Goal: Information Seeking & Learning: Learn about a topic

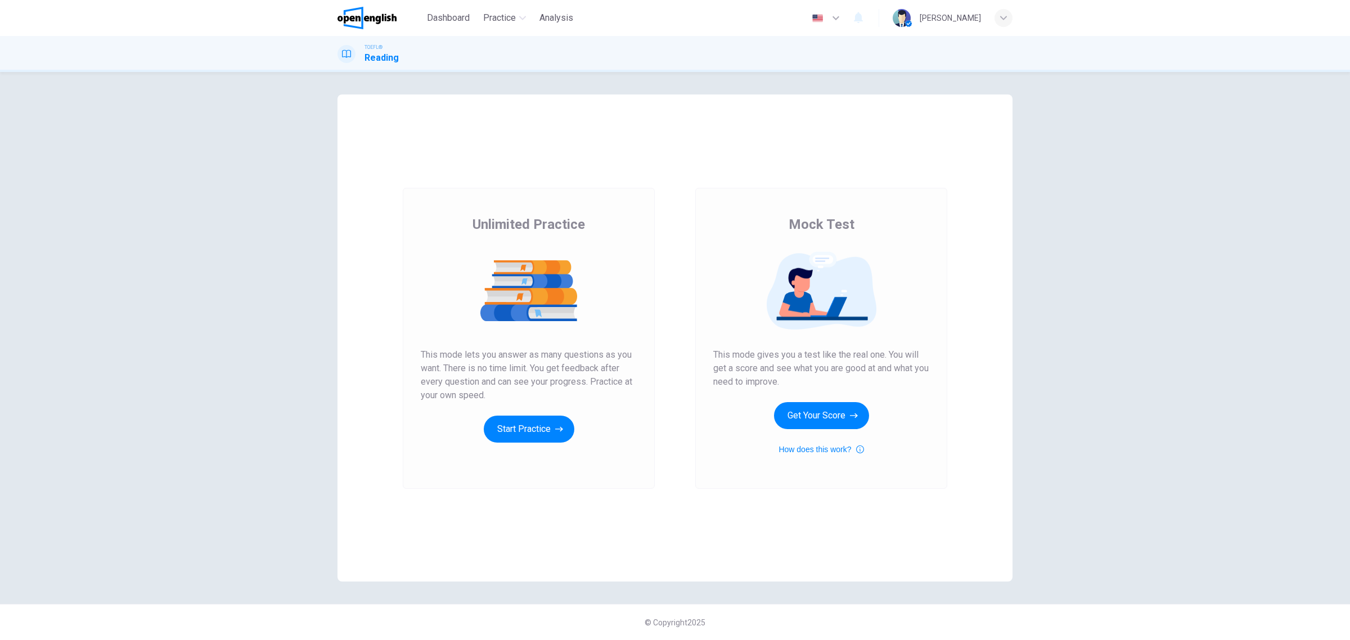
drag, startPoint x: 727, startPoint y: 364, endPoint x: 798, endPoint y: 372, distance: 71.4
click at [798, 372] on span "This mode gives you a test like the real one. You will get a score and see what…" at bounding box center [821, 368] width 216 height 41
drag, startPoint x: 798, startPoint y: 372, endPoint x: 800, endPoint y: 418, distance: 45.6
click at [783, 420] on div "Mock Test This mode gives you a test like the real one. You will get a score an…" at bounding box center [821, 336] width 216 height 241
click at [827, 418] on button "Get Your Score" at bounding box center [821, 415] width 95 height 27
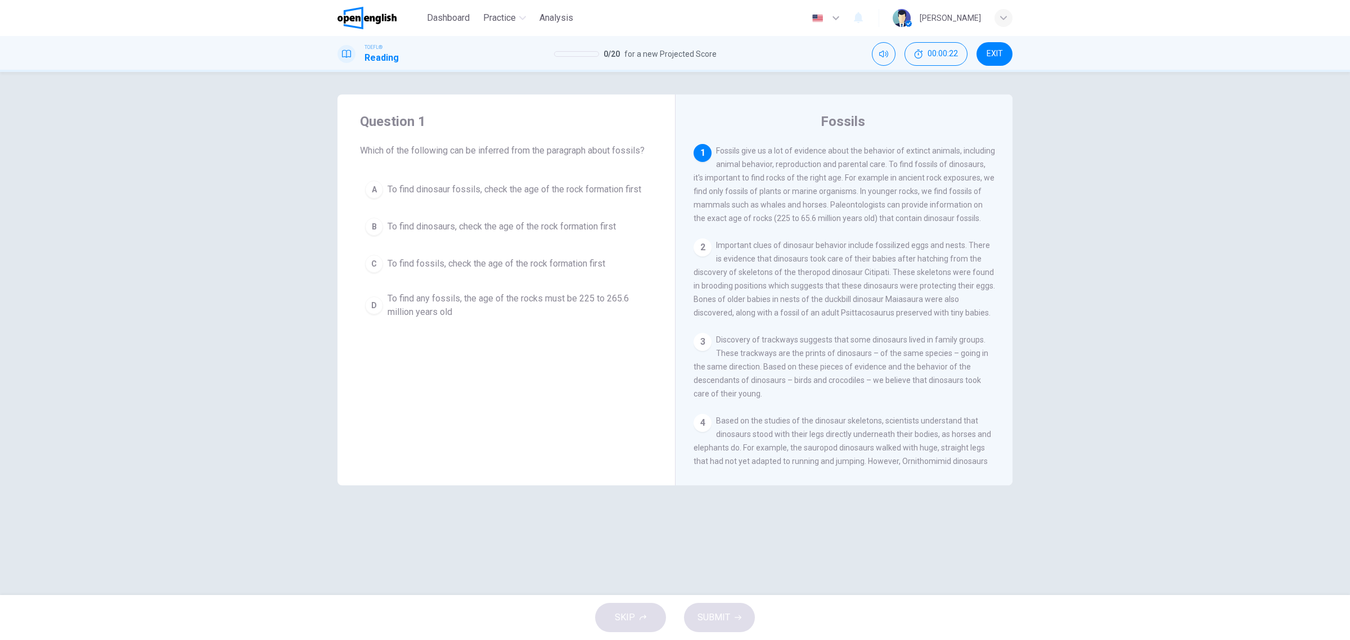
drag, startPoint x: 430, startPoint y: 153, endPoint x: 521, endPoint y: 142, distance: 91.2
click at [527, 145] on span "Which of the following can be inferred from the paragraph about fossils?" at bounding box center [506, 151] width 293 height 14
drag, startPoint x: 527, startPoint y: 150, endPoint x: 677, endPoint y: 1, distance: 211.3
click at [676, 4] on div "Dashboard Practice Analysis English ** ​ Davi D. TOEFL® Reading 0 / 20 for a ne…" at bounding box center [675, 320] width 1350 height 640
drag, startPoint x: 758, startPoint y: 172, endPoint x: 825, endPoint y: 184, distance: 67.4
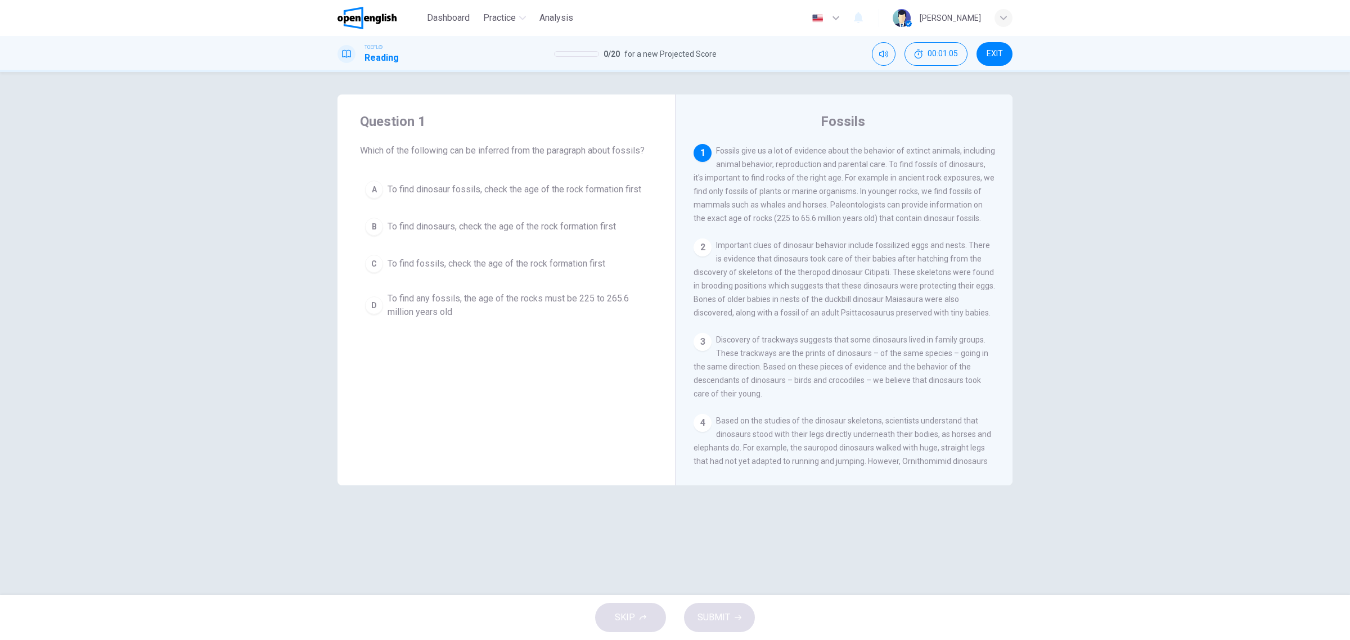
click at [825, 184] on div "1 Fossils give us a lot of evidence about the behavior of extinct animals, incl…" at bounding box center [845, 184] width 302 height 81
drag, startPoint x: 826, startPoint y: 186, endPoint x: 870, endPoint y: 178, distance: 45.0
click at [865, 180] on span "Fossils give us a lot of evidence about the behavior of extinct animals, includ…" at bounding box center [845, 184] width 302 height 77
click at [550, 230] on span "To find dinosaurs, check the age of the rock formation first" at bounding box center [502, 227] width 228 height 14
click at [749, 623] on button "SUBMIT" at bounding box center [719, 617] width 71 height 29
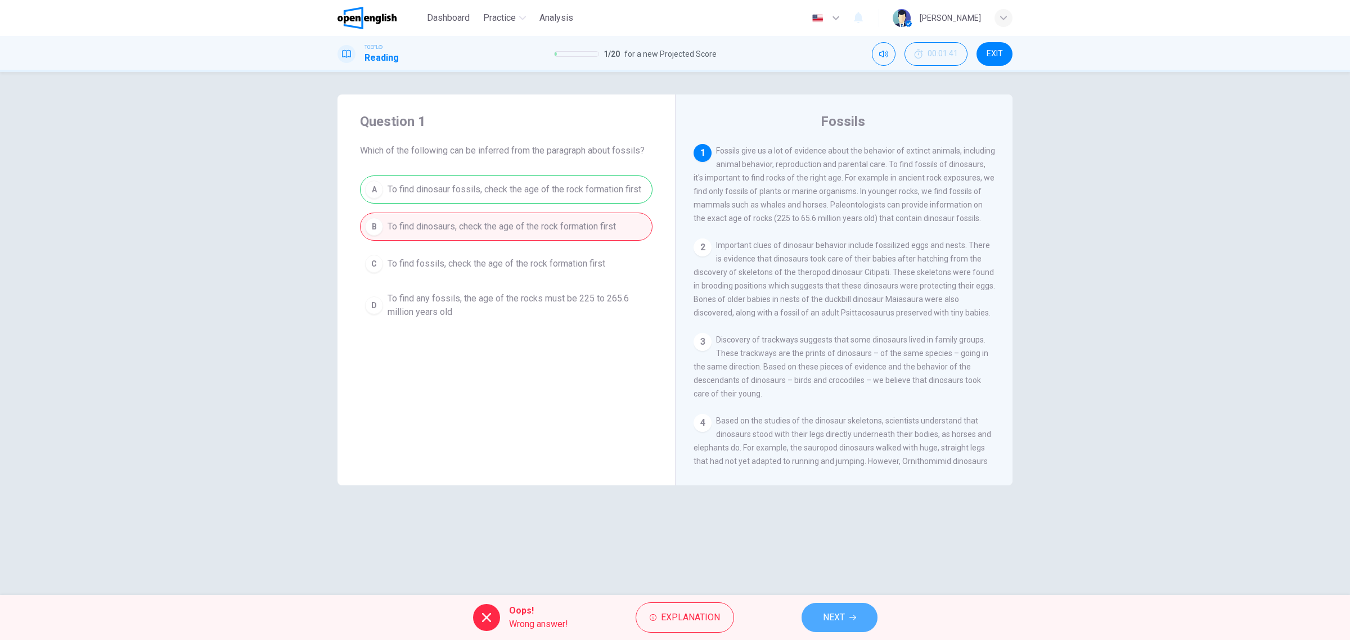
drag, startPoint x: 842, startPoint y: 626, endPoint x: 837, endPoint y: 628, distance: 5.9
click at [837, 628] on button "NEXT" at bounding box center [840, 617] width 76 height 29
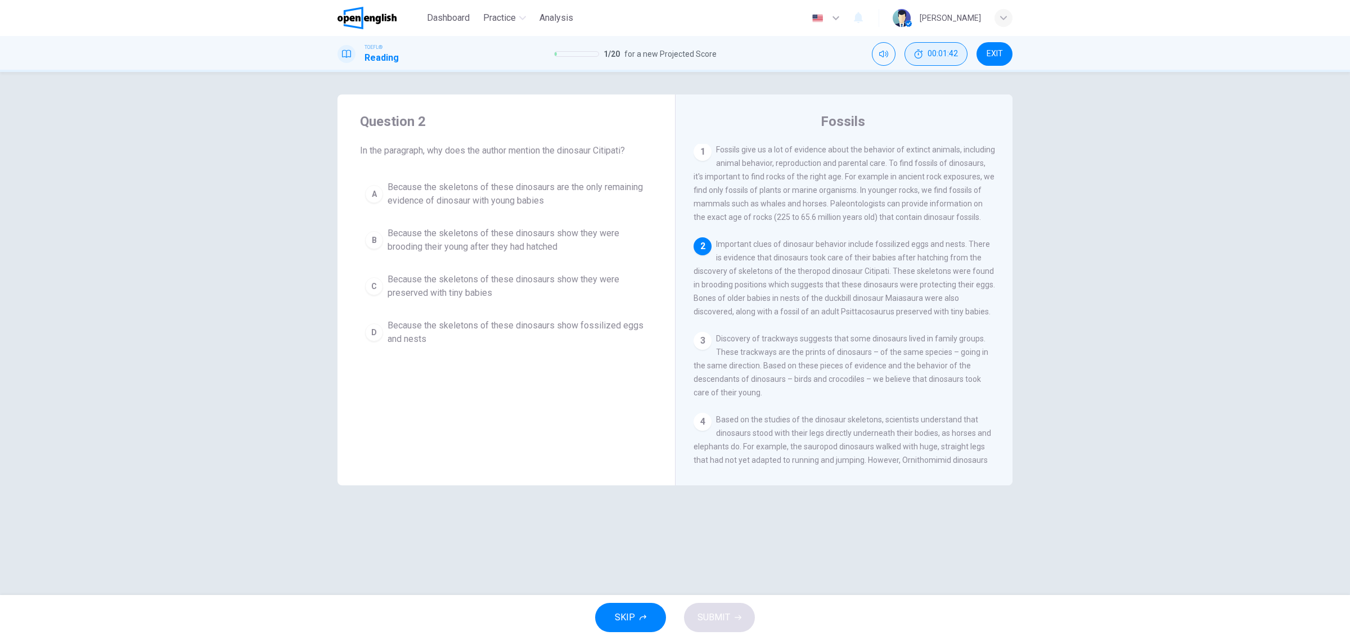
click at [937, 52] on span "00:01:42" at bounding box center [943, 54] width 30 height 9
click at [957, 51] on icon "Show" at bounding box center [956, 54] width 8 height 9
drag, startPoint x: 757, startPoint y: 295, endPoint x: 895, endPoint y: 285, distance: 138.8
click at [894, 285] on div "2 Important clues of dinosaur behavior include fossilized eggs and nests. There…" at bounding box center [845, 277] width 302 height 81
drag, startPoint x: 739, startPoint y: 276, endPoint x: 863, endPoint y: 270, distance: 123.9
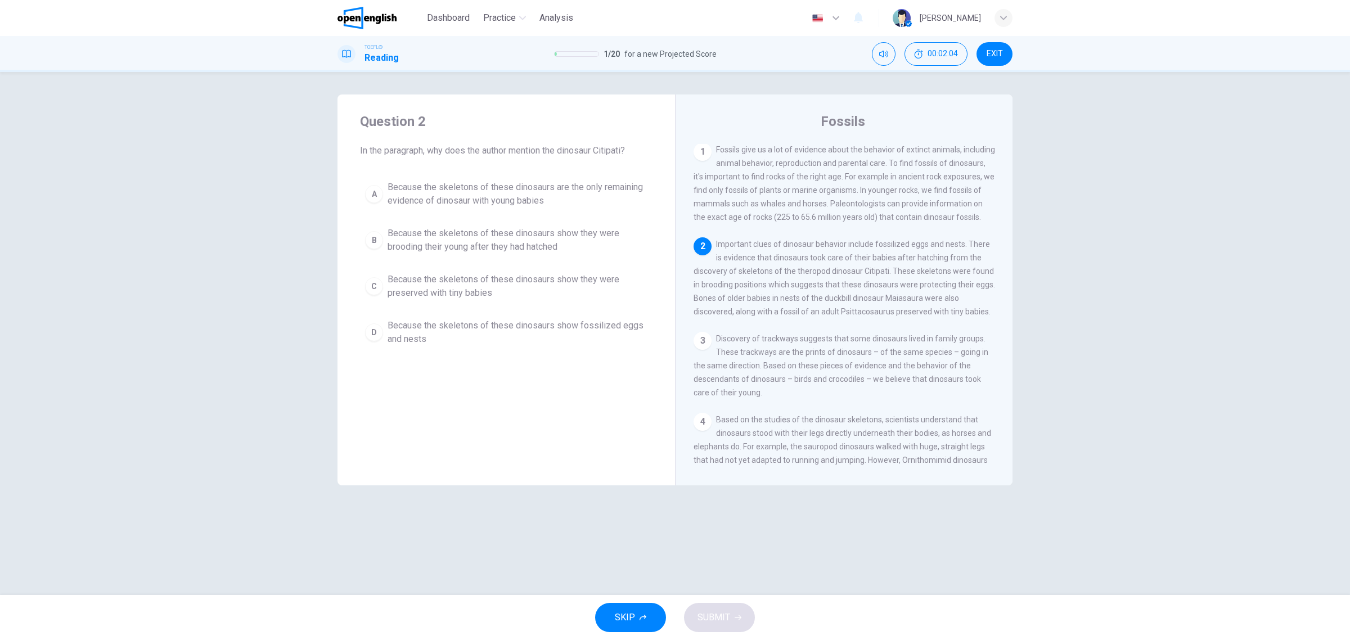
click at [863, 270] on div "2 Important clues of dinosaur behavior include fossilized eggs and nests. There…" at bounding box center [845, 277] width 302 height 81
click at [454, 295] on span "Because the skeletons of these dinosaurs show they were preserved with tiny bab…" at bounding box center [518, 286] width 260 height 27
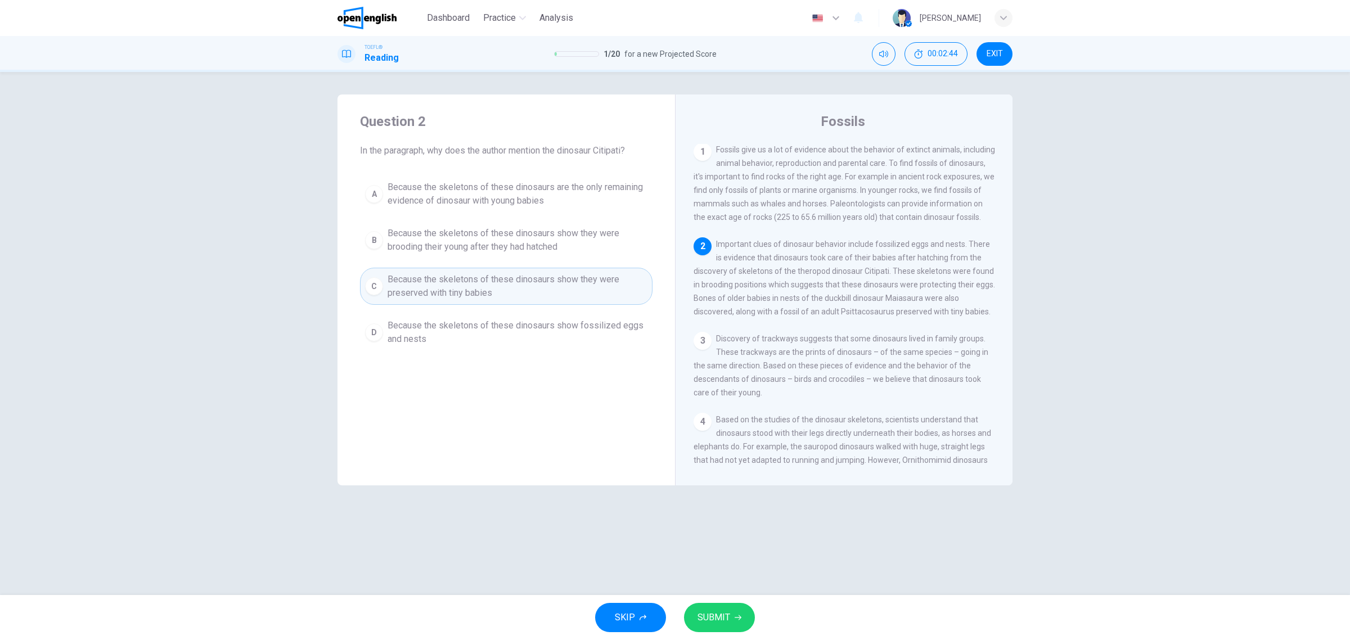
click at [693, 618] on button "SUBMIT" at bounding box center [719, 617] width 71 height 29
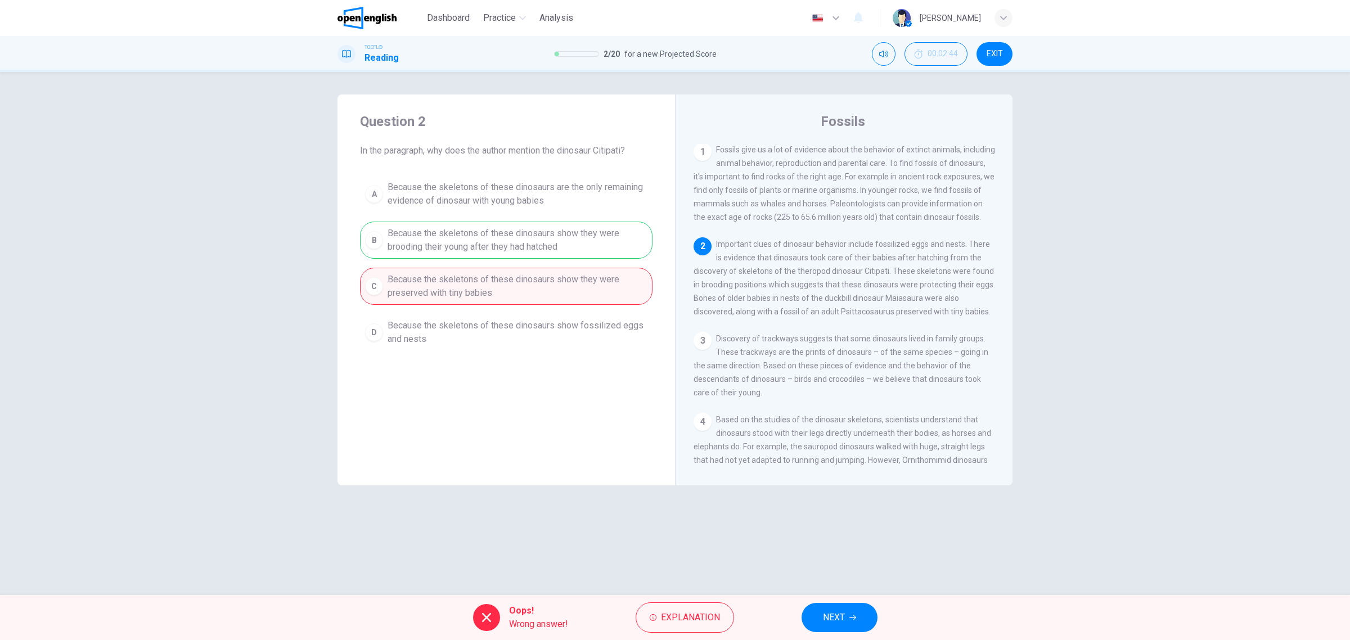
click at [838, 610] on span "NEXT" at bounding box center [834, 618] width 22 height 16
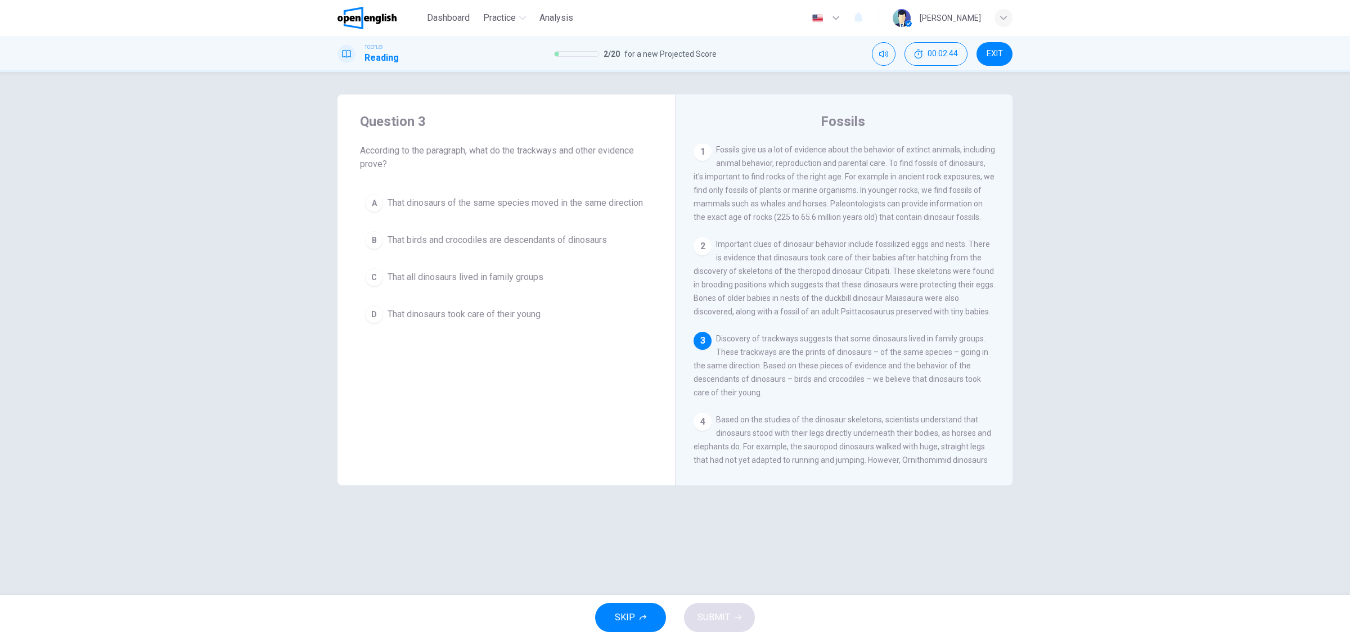
scroll to position [86, 0]
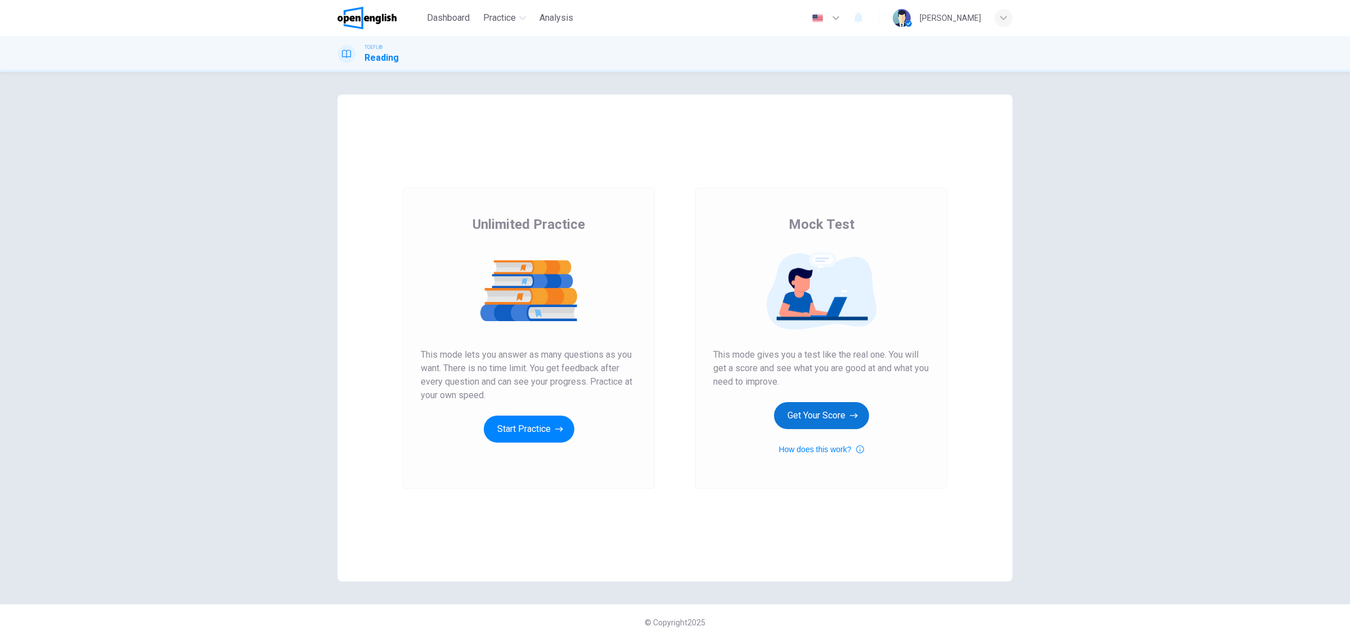
click at [836, 412] on button "Get Your Score" at bounding box center [821, 415] width 95 height 27
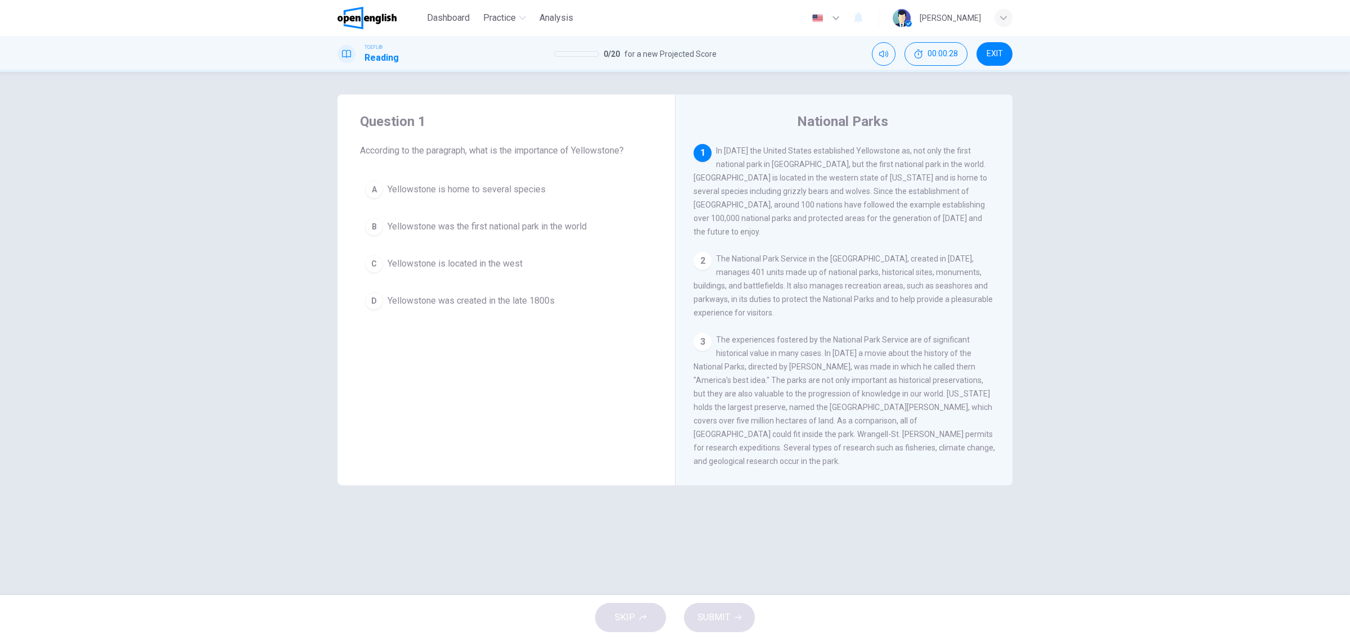
drag, startPoint x: 724, startPoint y: 179, endPoint x: 851, endPoint y: 187, distance: 128.0
click at [888, 180] on span "In [DATE] the United States established Yellowstone as, not only the first nati…" at bounding box center [841, 191] width 294 height 90
drag, startPoint x: 915, startPoint y: 184, endPoint x: 813, endPoint y: 194, distance: 102.3
click at [949, 183] on span "In [DATE] the United States established Yellowstone as, not only the first nati…" at bounding box center [841, 191] width 294 height 90
drag, startPoint x: 722, startPoint y: 197, endPoint x: 702, endPoint y: 192, distance: 20.2
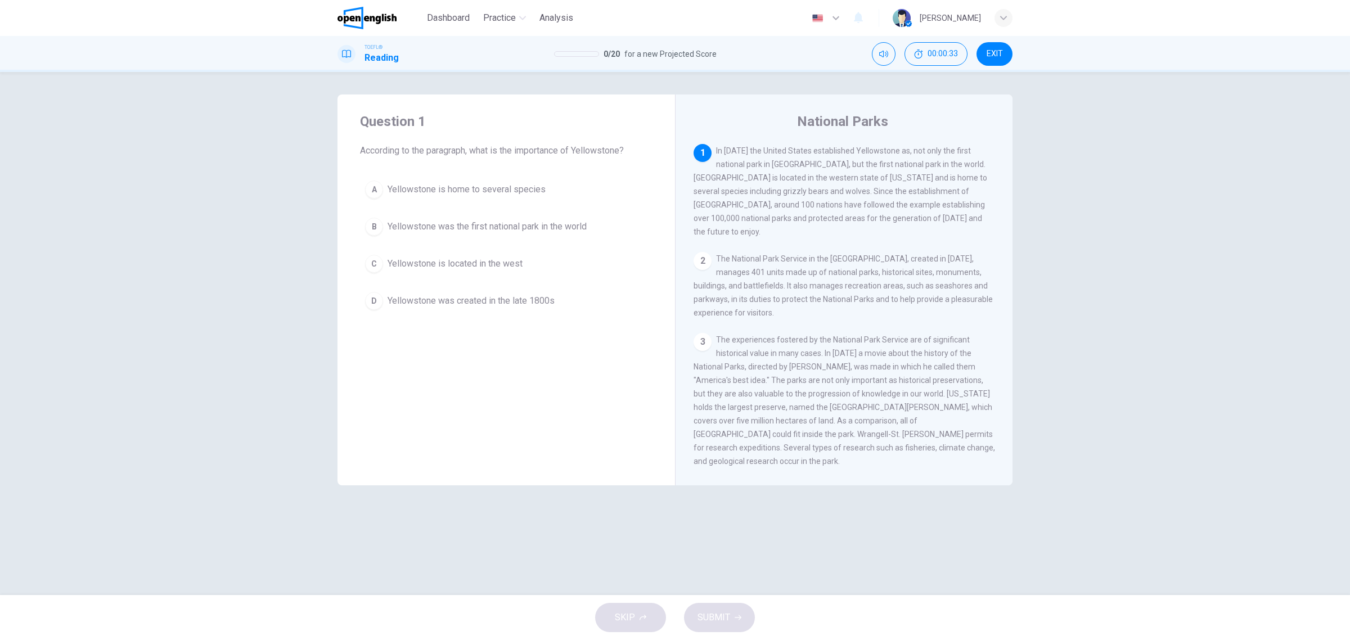
click at [935, 197] on span "In [DATE] the United States established Yellowstone as, not only the first nati…" at bounding box center [841, 191] width 294 height 90
click at [491, 189] on span "Yellowstone is home to several species" at bounding box center [467, 190] width 158 height 14
click at [738, 607] on button "SUBMIT" at bounding box center [719, 617] width 71 height 29
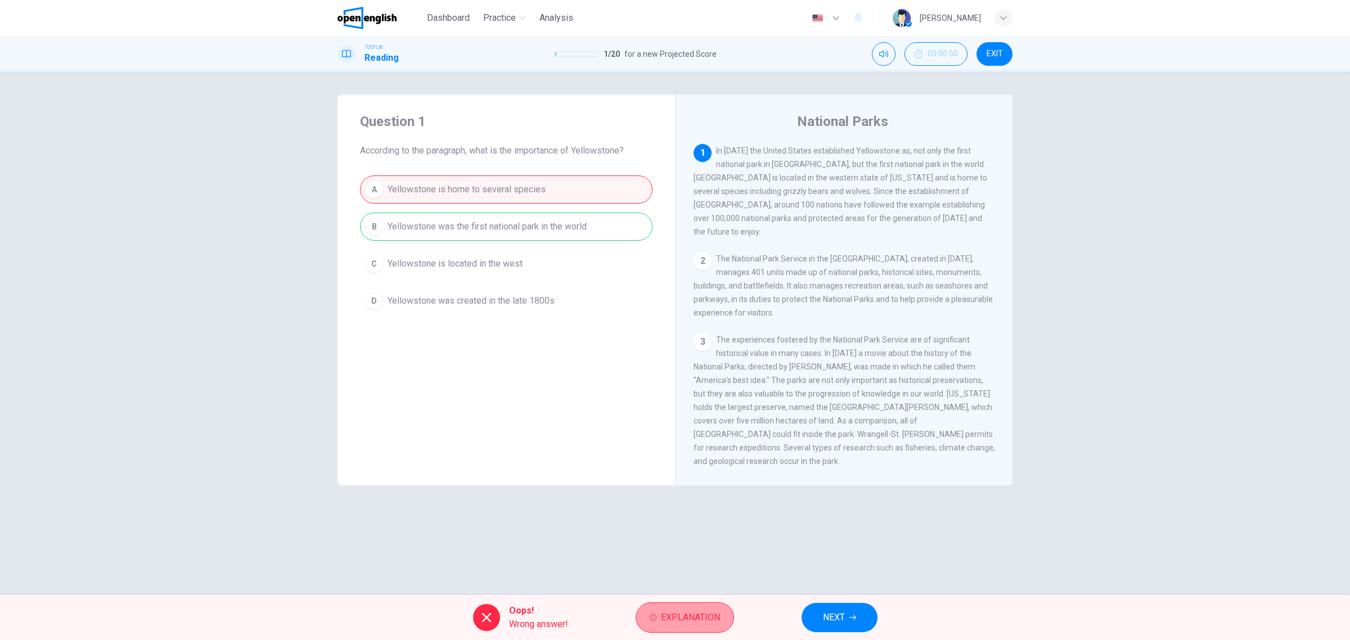
click at [667, 615] on span "Explanation" at bounding box center [690, 618] width 59 height 16
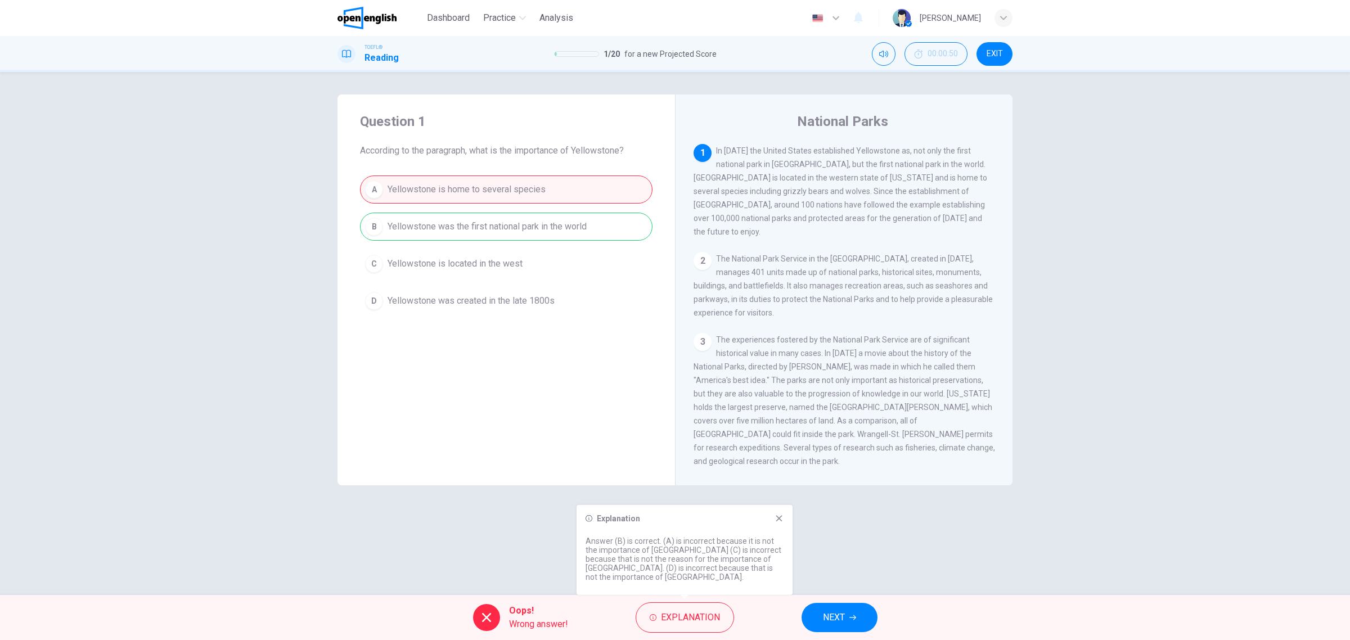
click at [397, 52] on h1 "Reading" at bounding box center [382, 58] width 34 height 14
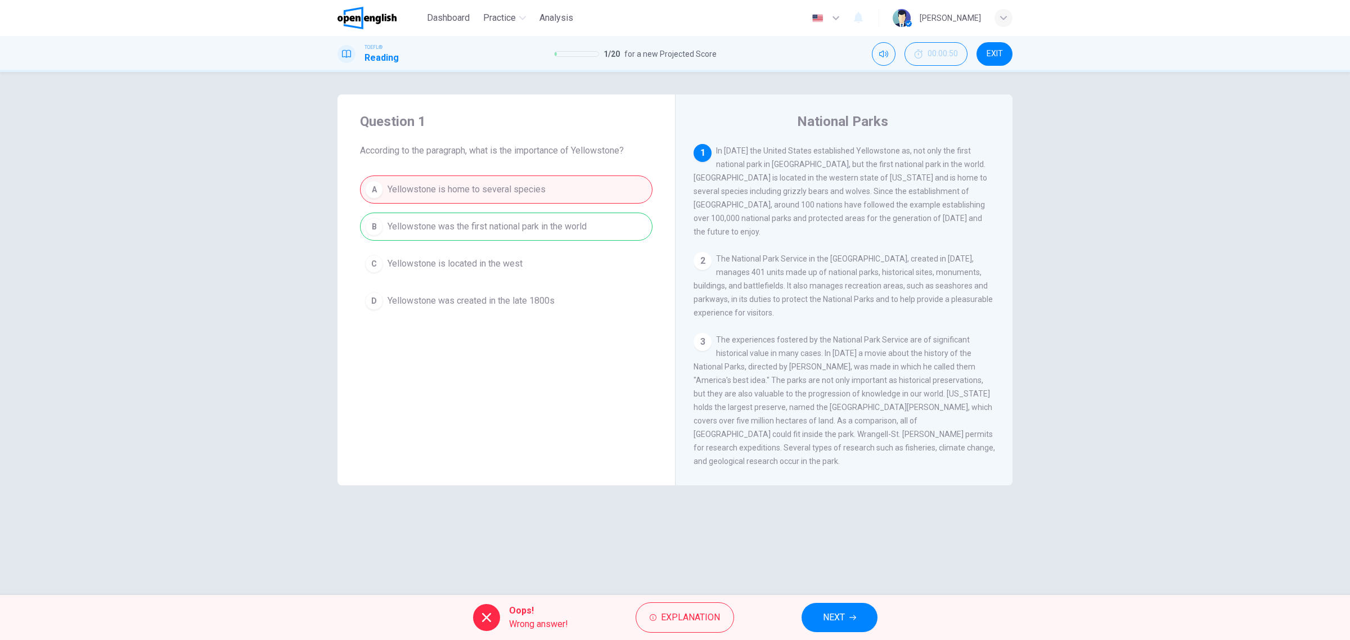
drag, startPoint x: 361, startPoint y: 18, endPoint x: 713, endPoint y: 93, distance: 359.7
click at [361, 18] on img at bounding box center [367, 18] width 59 height 23
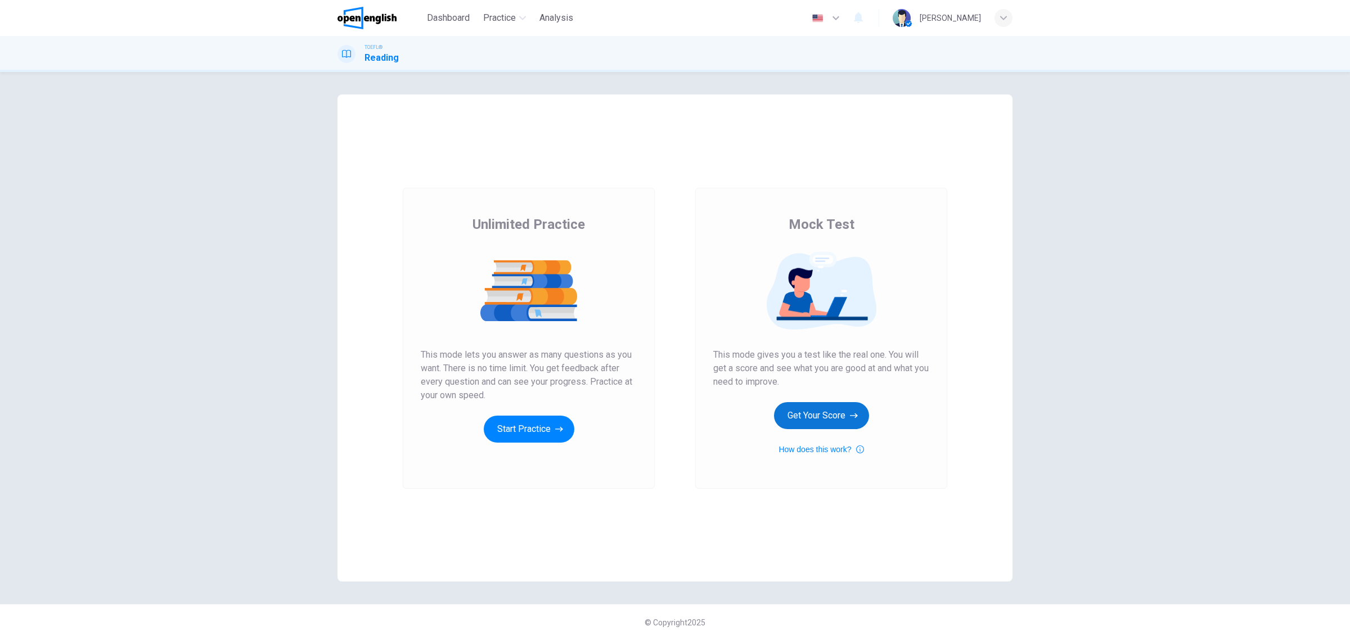
click at [856, 414] on icon "button" at bounding box center [854, 415] width 8 height 5
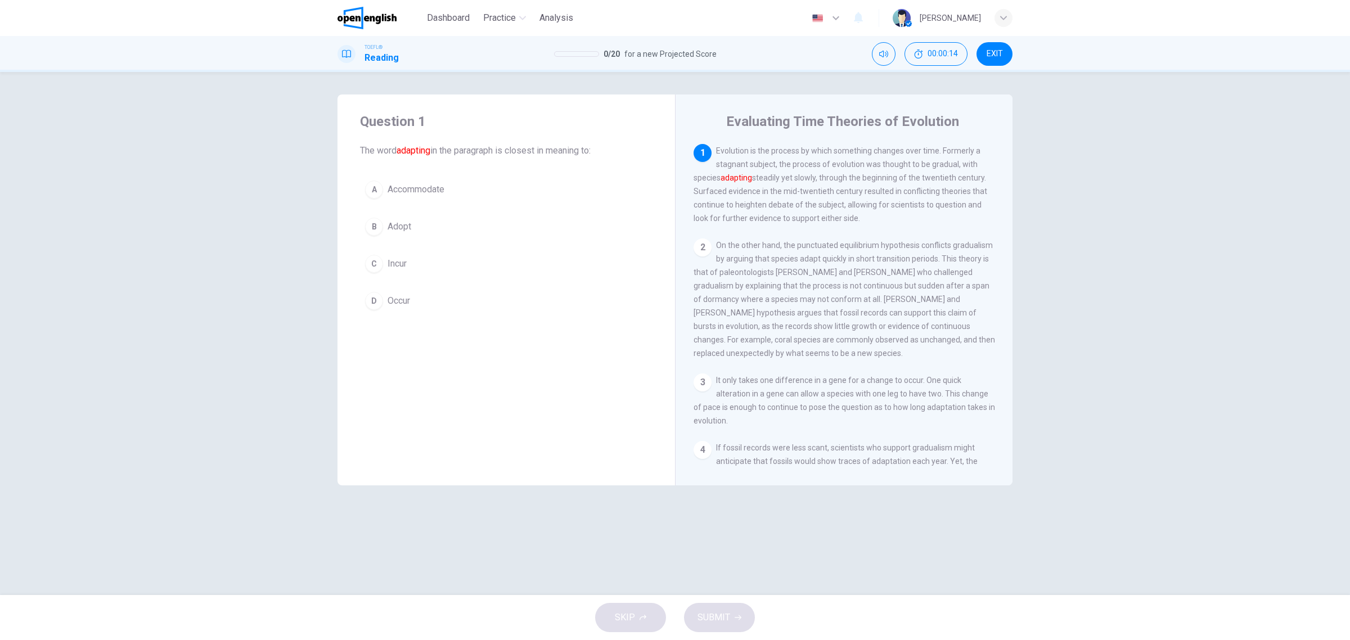
click at [477, 186] on button "A Accommodate" at bounding box center [506, 190] width 293 height 28
click at [718, 612] on span "SUBMIT" at bounding box center [714, 618] width 33 height 16
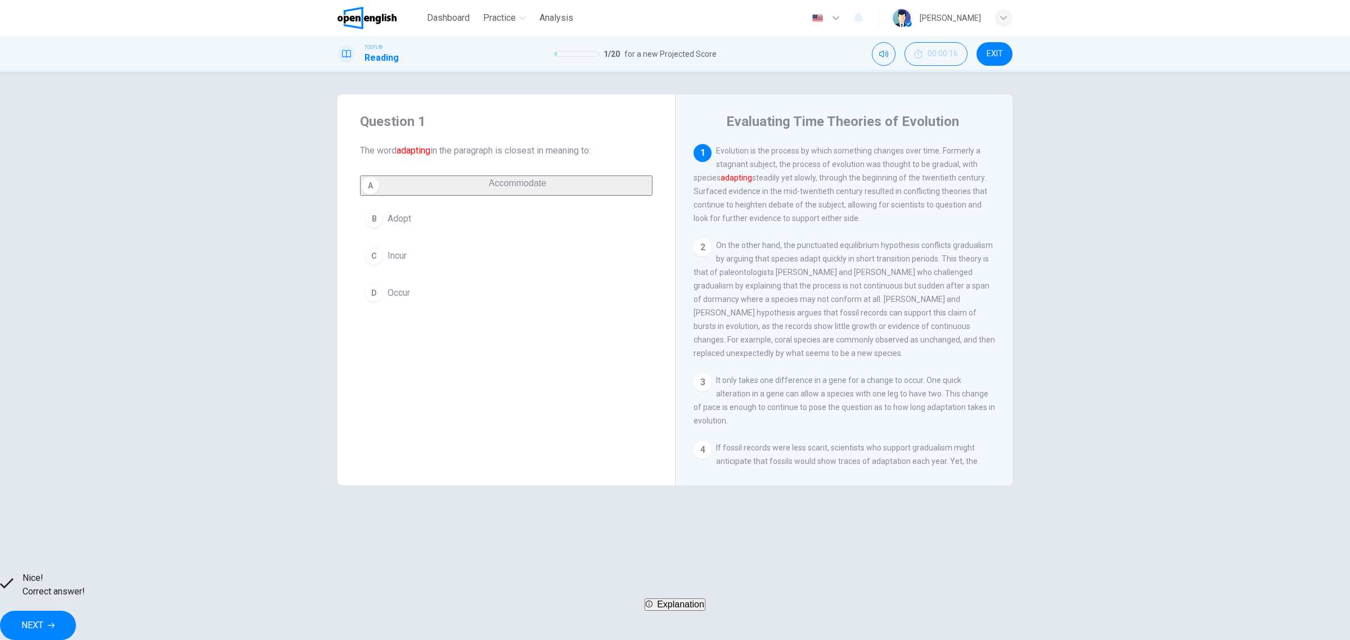
click at [43, 619] on span "NEXT" at bounding box center [32, 626] width 22 height 16
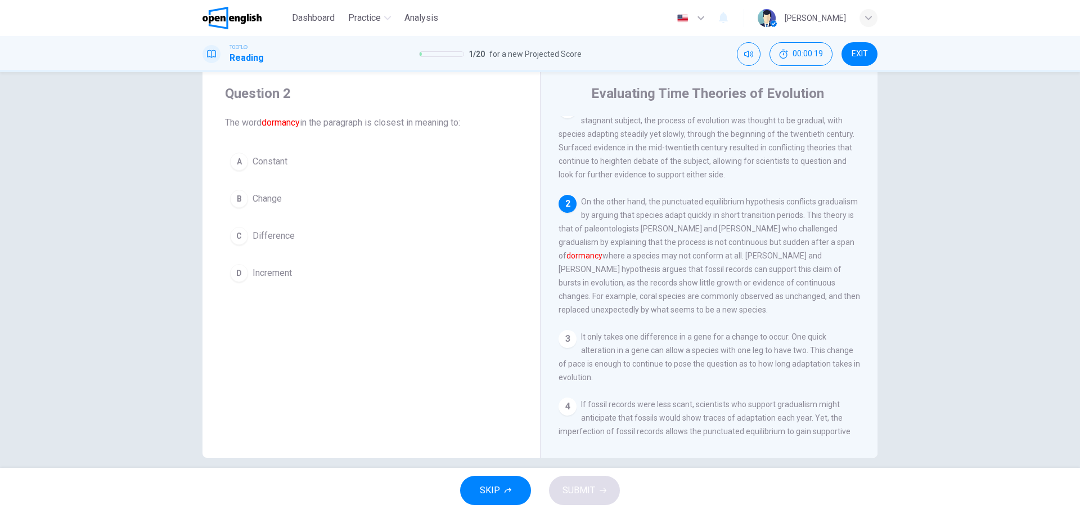
scroll to position [41, 0]
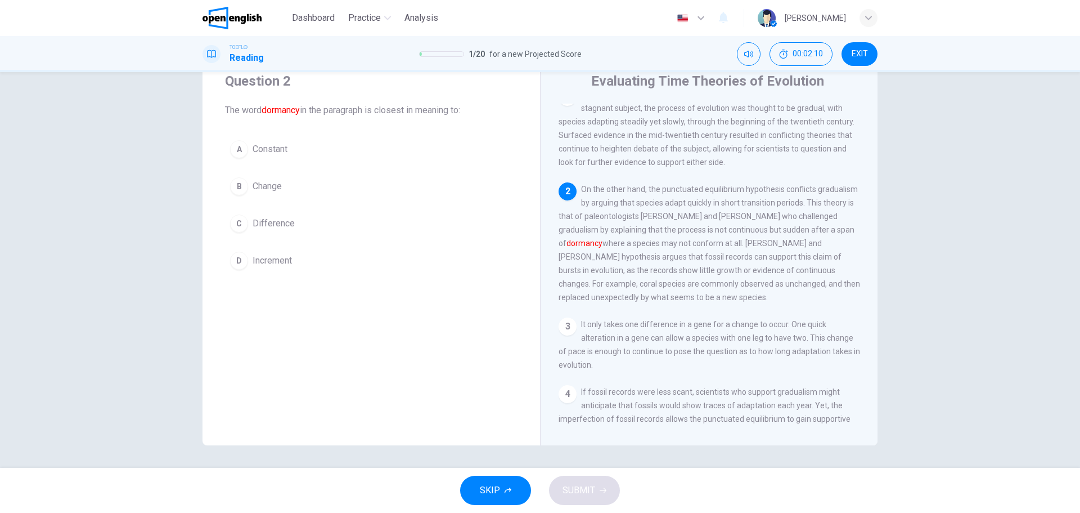
click at [298, 228] on button "C Difference" at bounding box center [371, 223] width 293 height 28
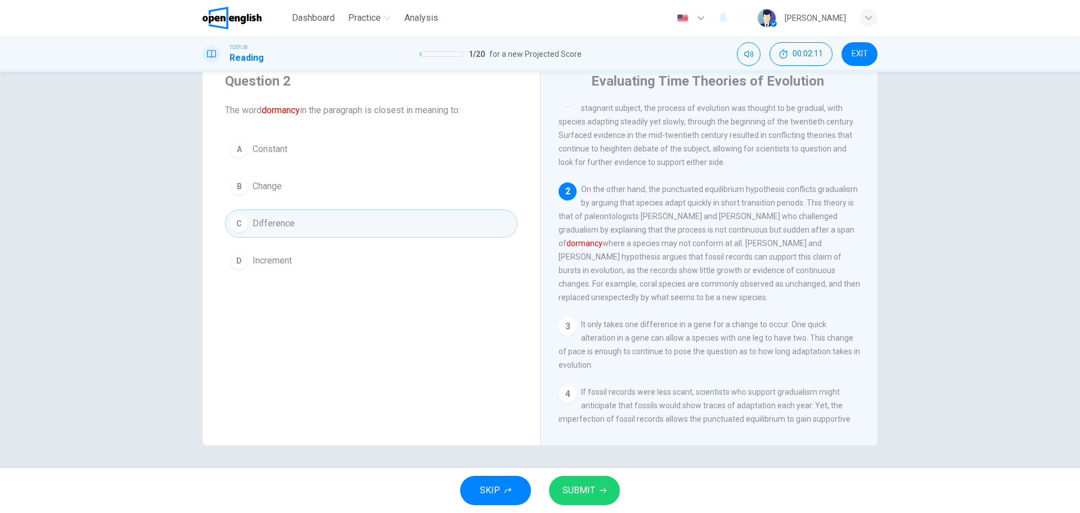
click at [567, 475] on div "SKIP SUBMIT" at bounding box center [540, 490] width 1080 height 45
click at [578, 506] on div "SKIP SUBMIT" at bounding box center [540, 490] width 1080 height 45
click at [579, 493] on span "SUBMIT" at bounding box center [579, 490] width 33 height 16
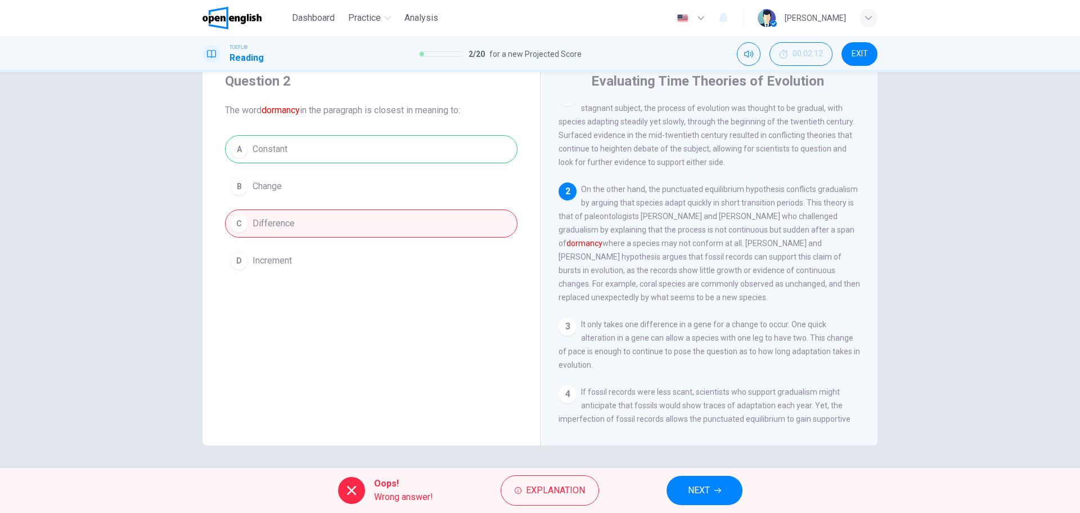
click at [692, 488] on span "NEXT" at bounding box center [699, 490] width 22 height 16
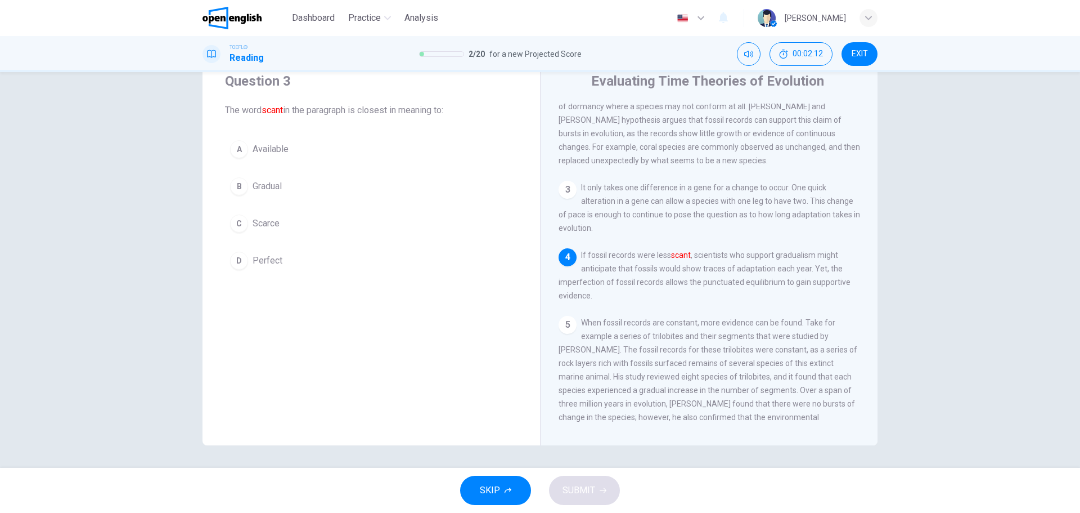
scroll to position [153, 0]
click at [295, 151] on button "A Available" at bounding box center [371, 149] width 293 height 28
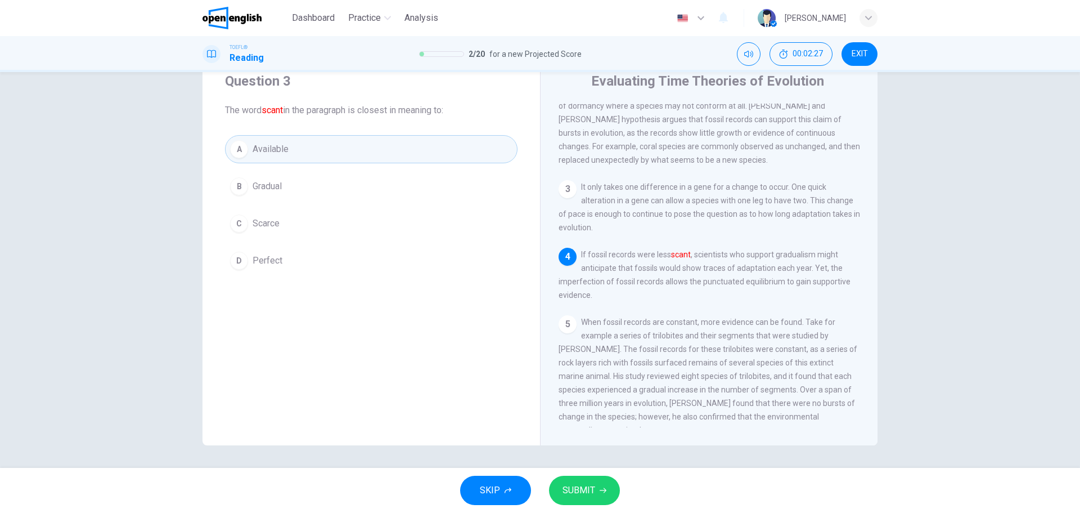
click at [587, 488] on span "SUBMIT" at bounding box center [579, 490] width 33 height 16
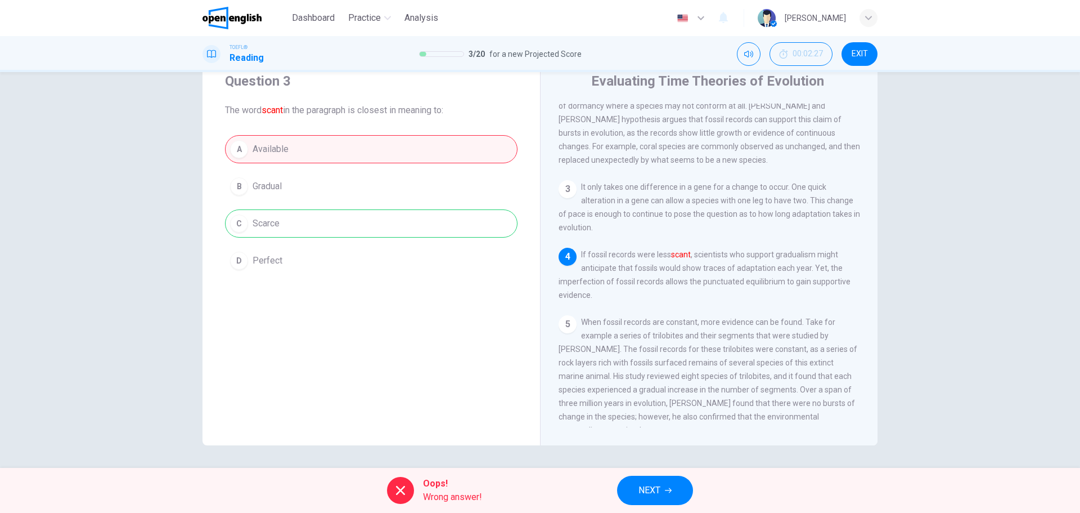
click at [587, 488] on div "Oops! Wrong answer! NEXT" at bounding box center [540, 490] width 1080 height 45
click at [632, 490] on button "NEXT" at bounding box center [655, 489] width 76 height 29
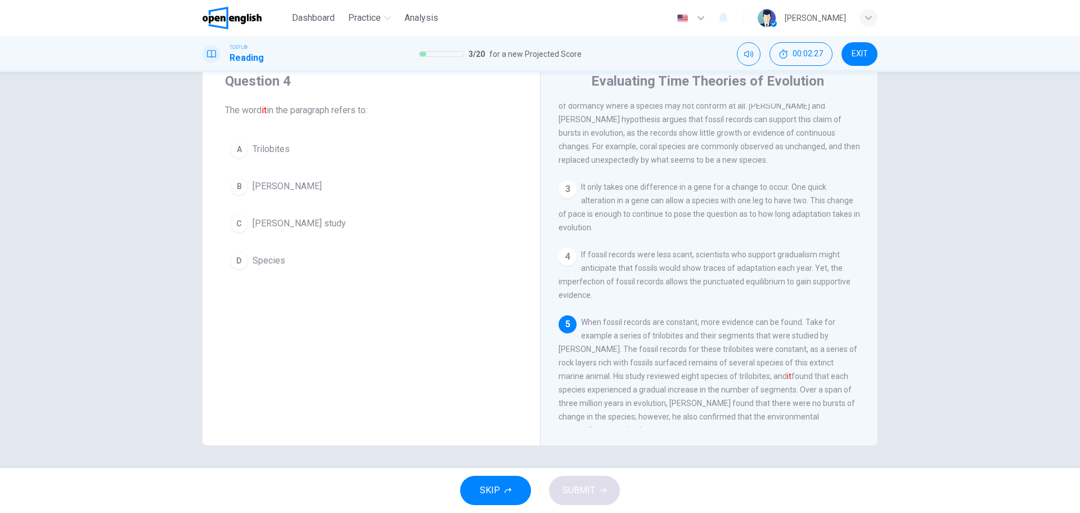
scroll to position [293, 0]
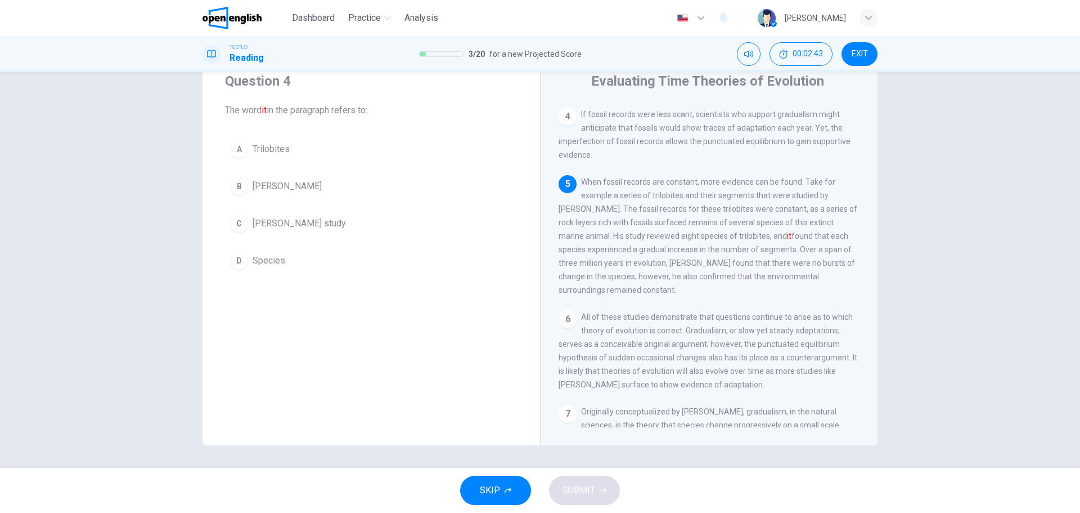
drag, startPoint x: 739, startPoint y: 250, endPoint x: 772, endPoint y: 257, distance: 33.2
click at [772, 257] on div "5 When fossil records are constant, more evidence can be found. Take for exampl…" at bounding box center [710, 236] width 302 height 122
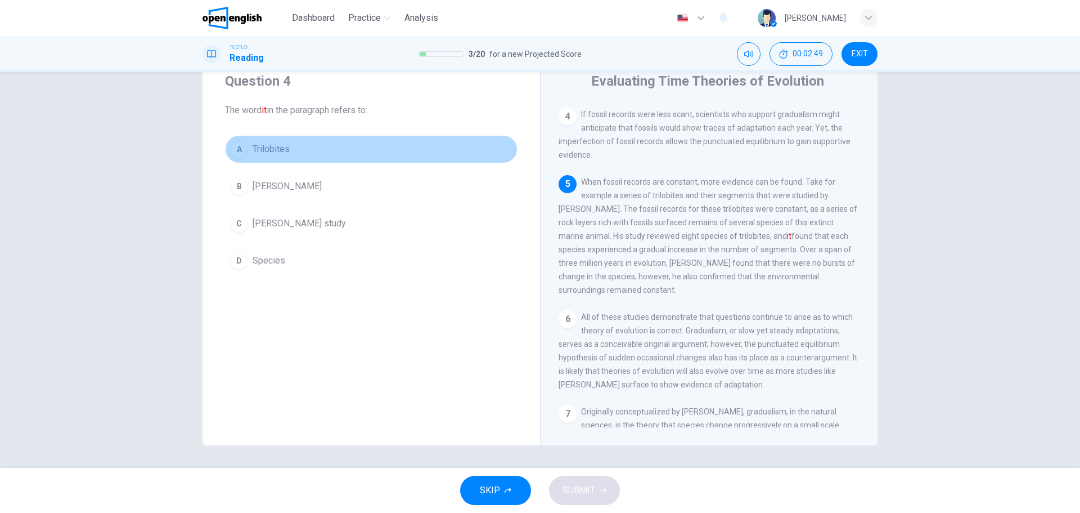
click at [329, 143] on button "A Trilobites" at bounding box center [371, 149] width 293 height 28
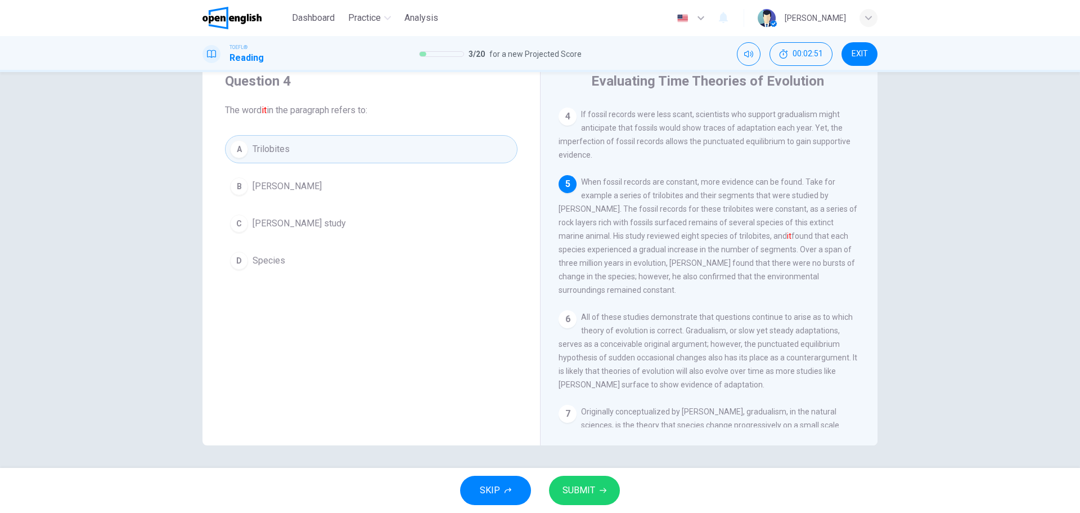
click at [585, 490] on span "SUBMIT" at bounding box center [579, 490] width 33 height 16
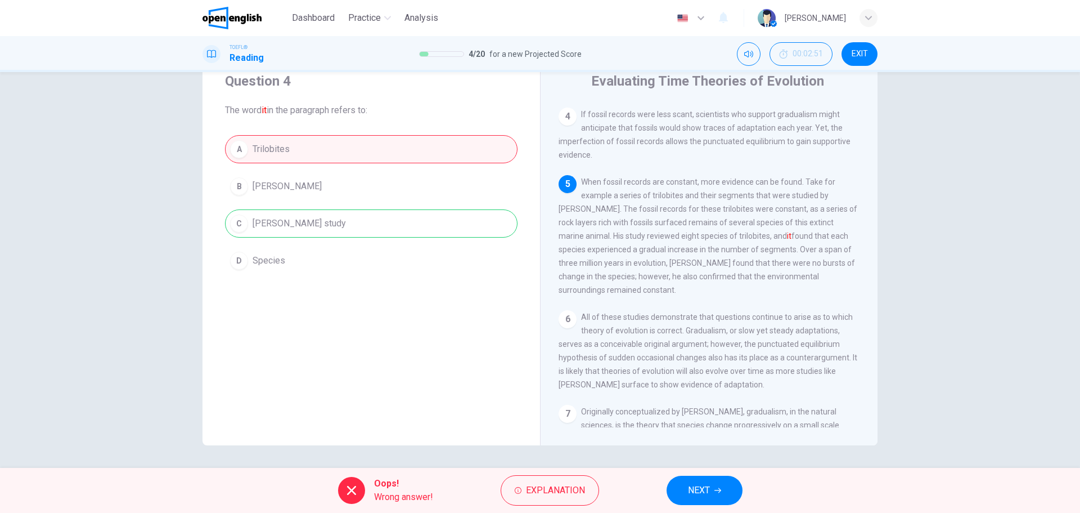
click at [717, 478] on button "NEXT" at bounding box center [705, 489] width 76 height 29
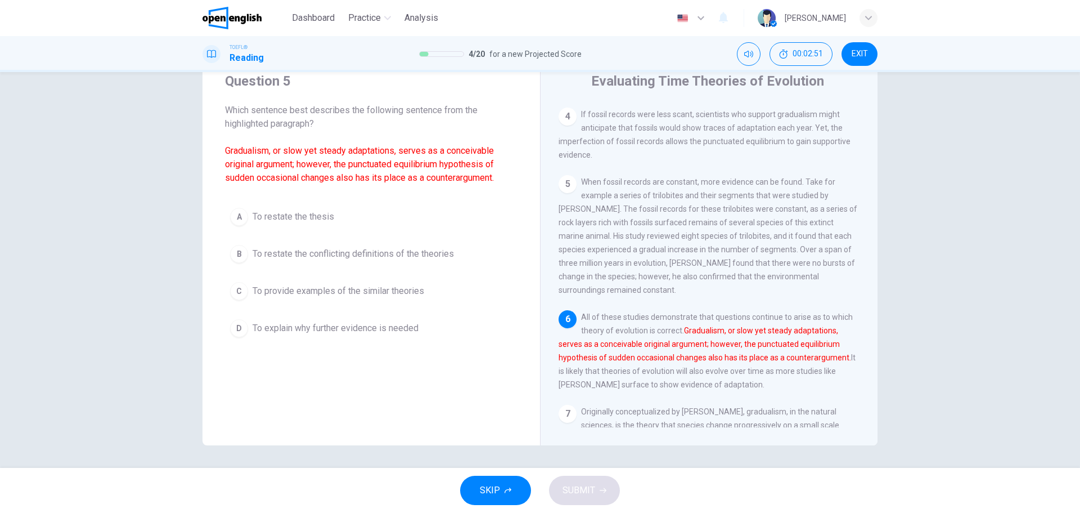
scroll to position [376, 0]
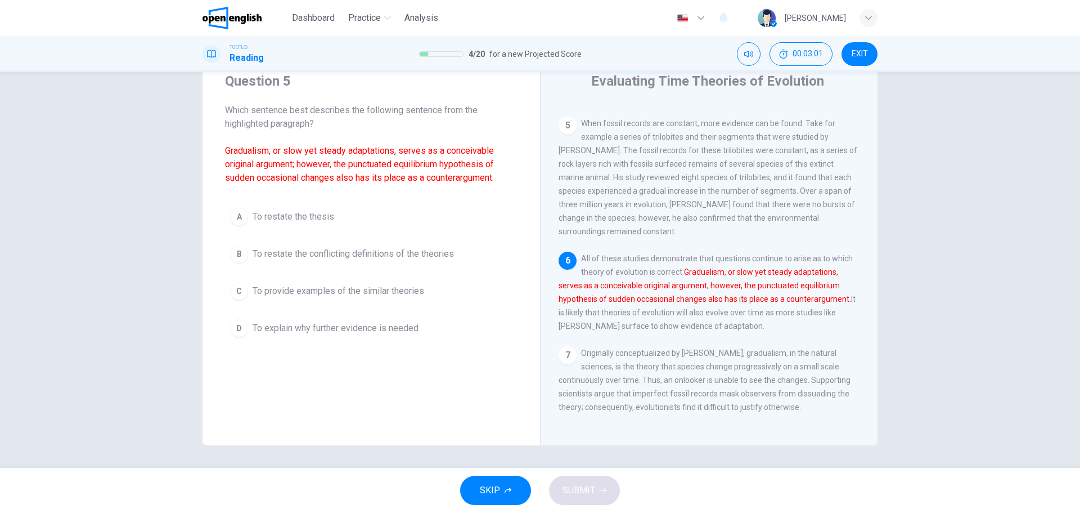
drag, startPoint x: 580, startPoint y: 276, endPoint x: 738, endPoint y: 288, distance: 158.5
click at [734, 287] on div "6 All of these studies demonstrate that questions continue to arise as to which…" at bounding box center [710, 292] width 302 height 81
drag, startPoint x: 769, startPoint y: 293, endPoint x: 774, endPoint y: 292, distance: 5.7
click at [774, 292] on font "Gradualism, or slow yet steady adaptations, serves as a conceivable original ar…" at bounding box center [705, 285] width 293 height 36
click at [327, 255] on span "To restate the conflicting definitions of the theories" at bounding box center [353, 254] width 201 height 14
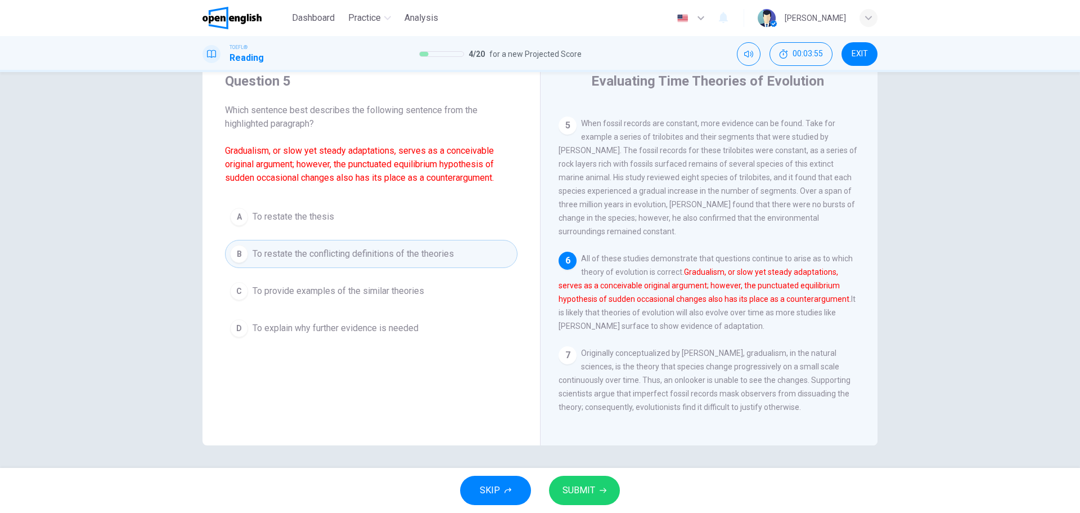
click at [581, 495] on span "SUBMIT" at bounding box center [579, 490] width 33 height 16
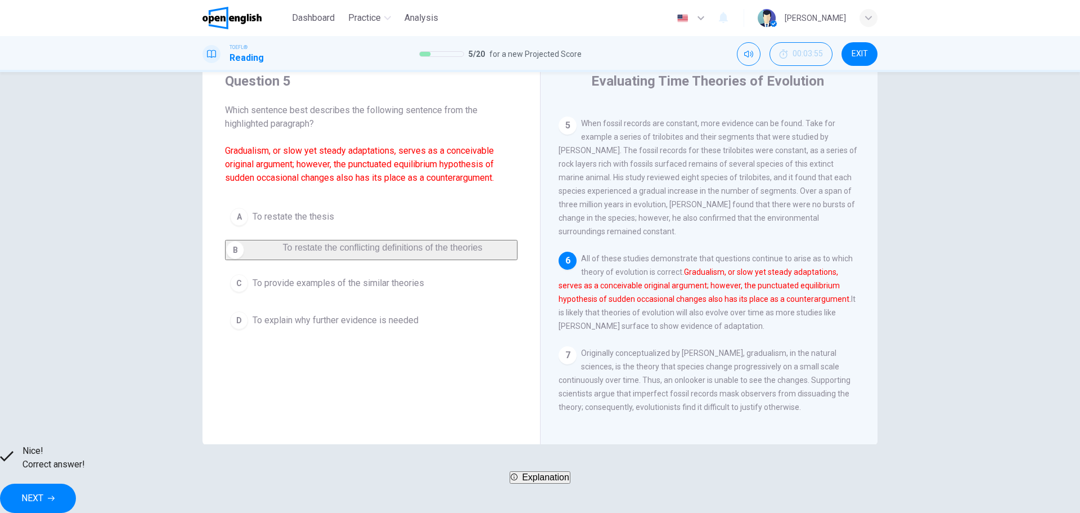
click at [76, 483] on button "NEXT" at bounding box center [38, 497] width 76 height 29
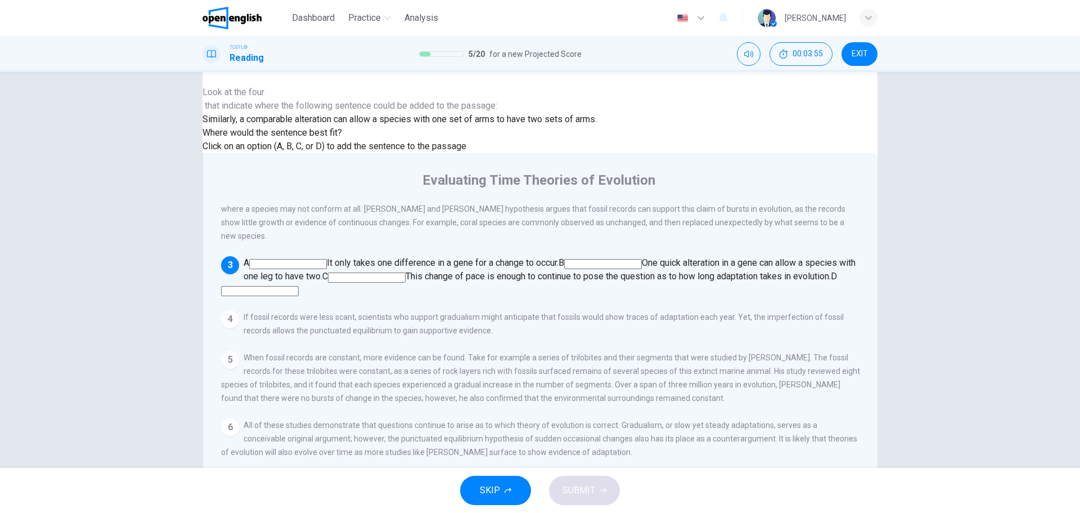
scroll to position [95, 0]
click at [296, 99] on div at bounding box center [400, 99] width 394 height 0
drag, startPoint x: 395, startPoint y: 164, endPoint x: 443, endPoint y: 178, distance: 49.7
click at [438, 124] on span "Similarly, a comparable alteration can allow a species with one set of arms to …" at bounding box center [400, 119] width 394 height 11
click at [406, 274] on input at bounding box center [367, 277] width 78 height 10
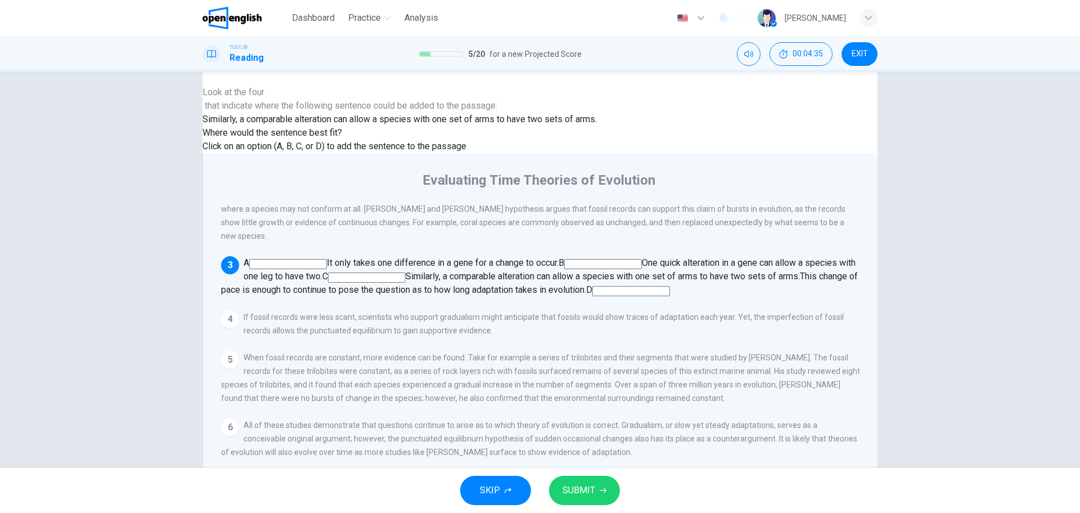
click at [560, 485] on button "SUBMIT" at bounding box center [584, 489] width 71 height 29
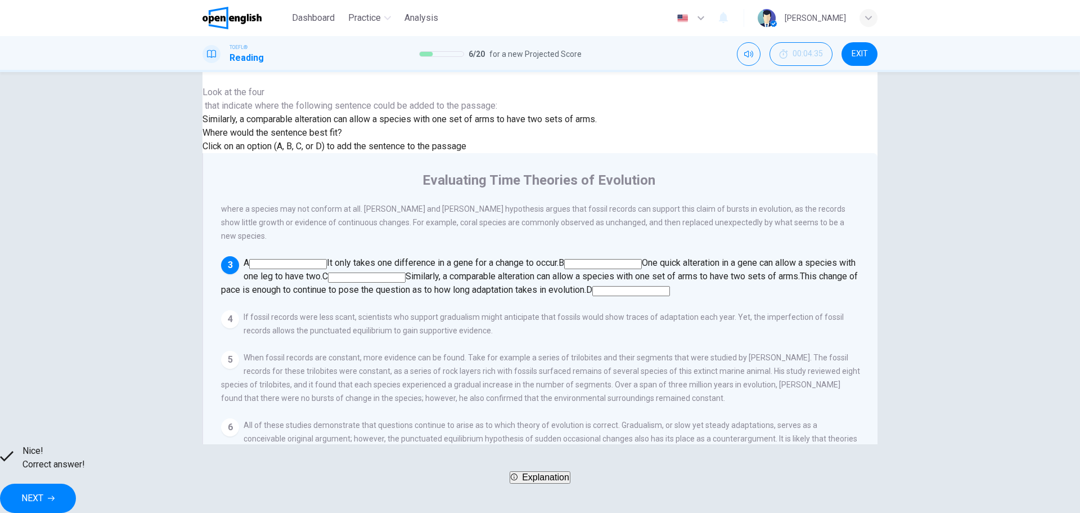
click at [76, 490] on button "NEXT" at bounding box center [38, 497] width 76 height 29
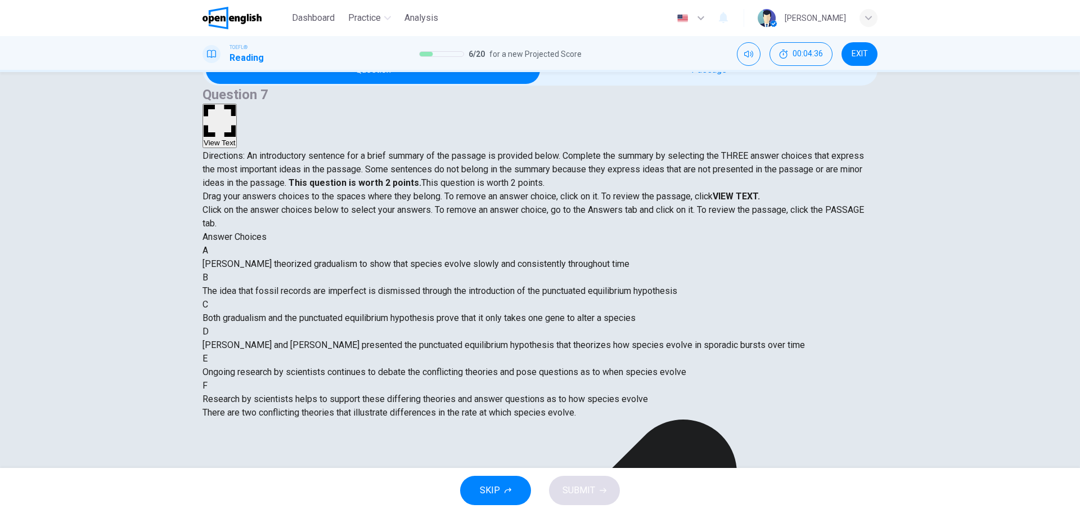
click at [532, 419] on div at bounding box center [540, 419] width 675 height 0
click at [510, 406] on div "There are two conflicting theories that illustrate differences in the rate at w…" at bounding box center [540, 413] width 675 height 14
drag, startPoint x: 302, startPoint y: 194, endPoint x: 451, endPoint y: 208, distance: 150.3
click at [434, 203] on div "Drag your answers choices to the spaces where they belong. To remove an answer …" at bounding box center [540, 210] width 675 height 41
click at [483, 419] on div at bounding box center [540, 419] width 675 height 0
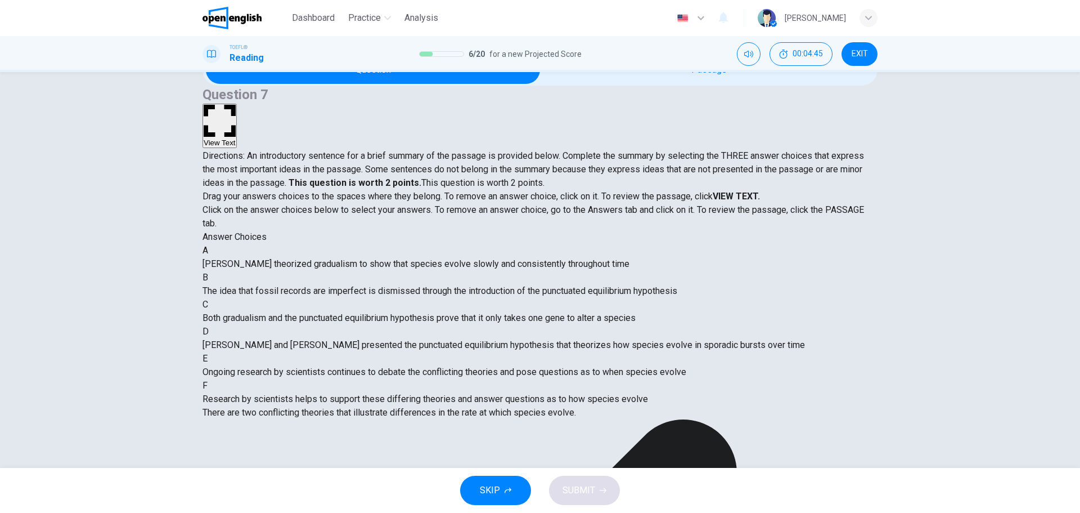
click at [483, 419] on div at bounding box center [540, 419] width 675 height 0
drag, startPoint x: 272, startPoint y: 127, endPoint x: 528, endPoint y: 172, distance: 259.9
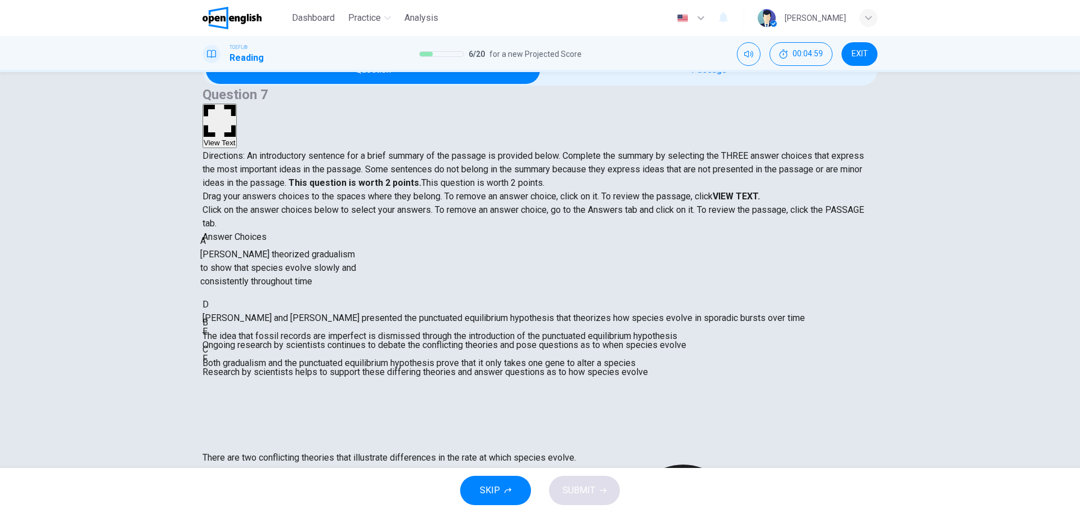
drag, startPoint x: 322, startPoint y: 311, endPoint x: 309, endPoint y: 304, distance: 14.9
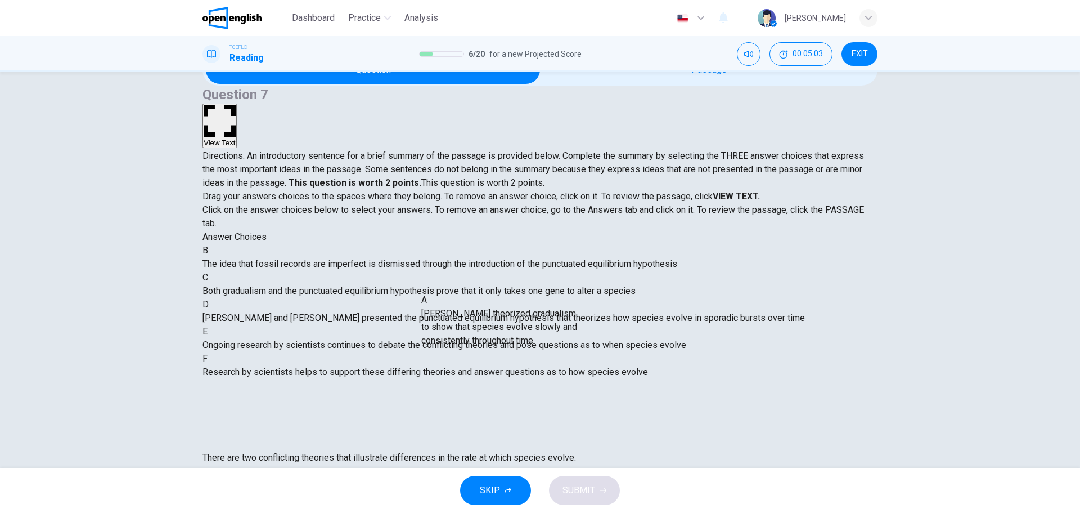
drag, startPoint x: 299, startPoint y: 296, endPoint x: 557, endPoint y: 342, distance: 261.7
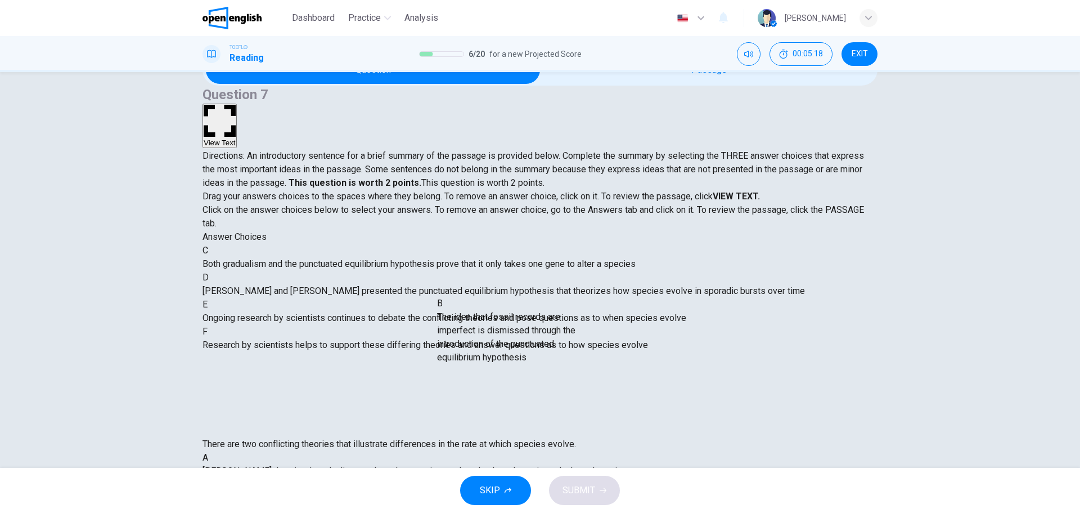
drag, startPoint x: 295, startPoint y: 298, endPoint x: 519, endPoint y: 347, distance: 229.4
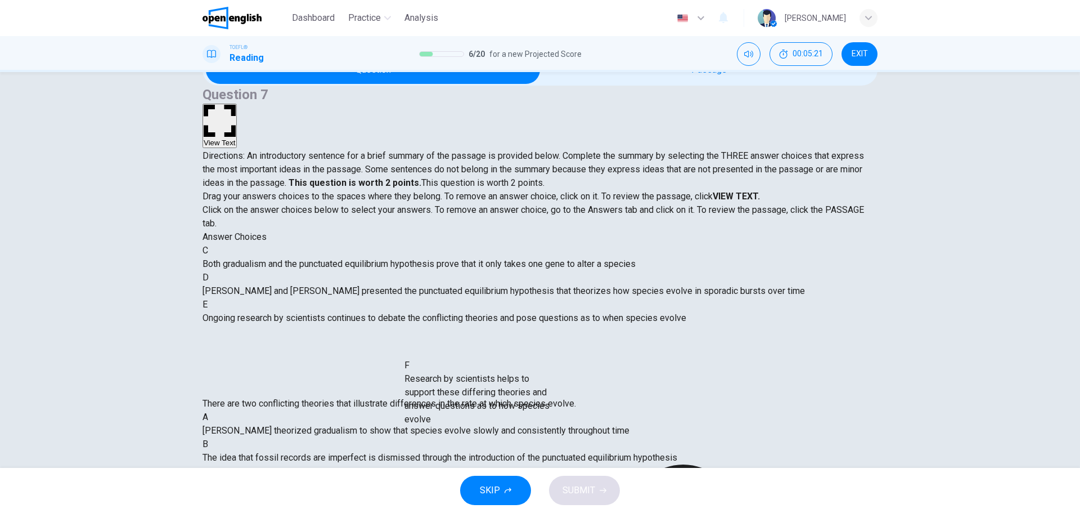
scroll to position [6, 0]
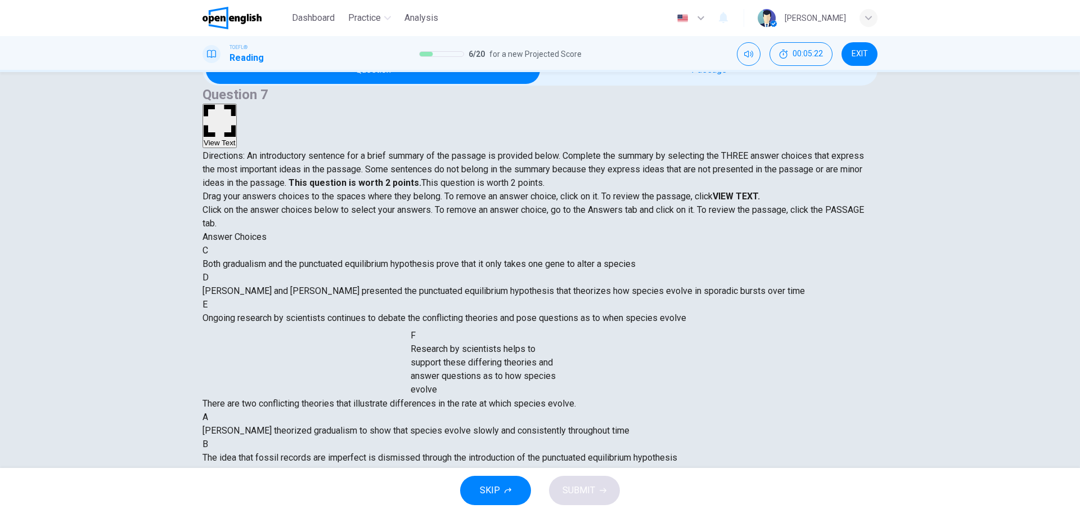
drag, startPoint x: 320, startPoint y: 393, endPoint x: 515, endPoint y: 372, distance: 195.8
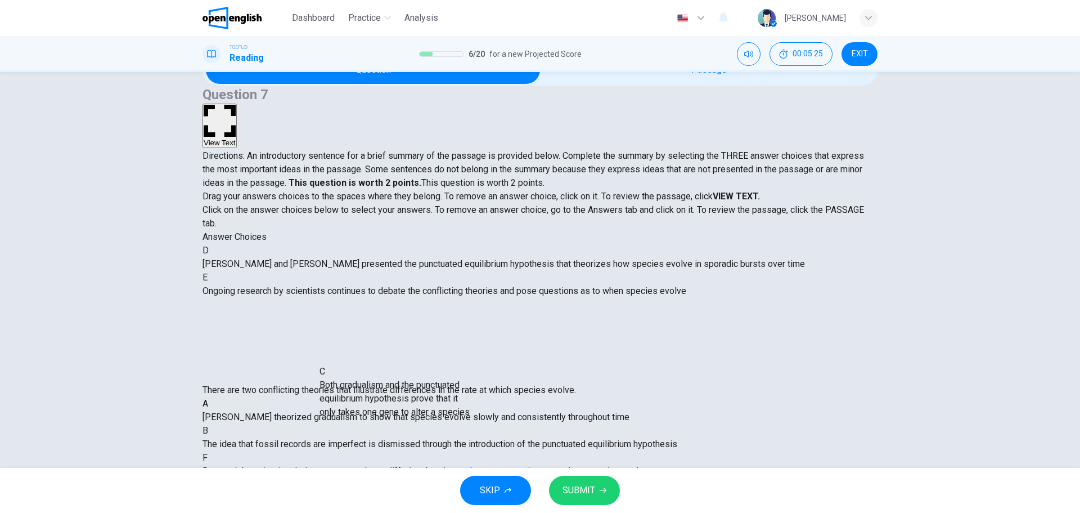
scroll to position [11, 0]
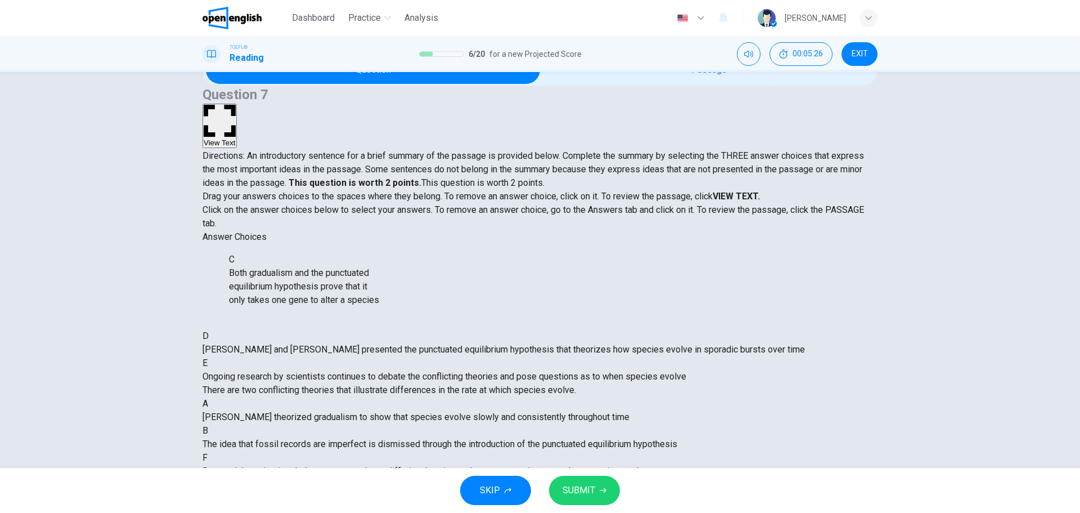
drag, startPoint x: 307, startPoint y: 279, endPoint x: 318, endPoint y: 287, distance: 14.5
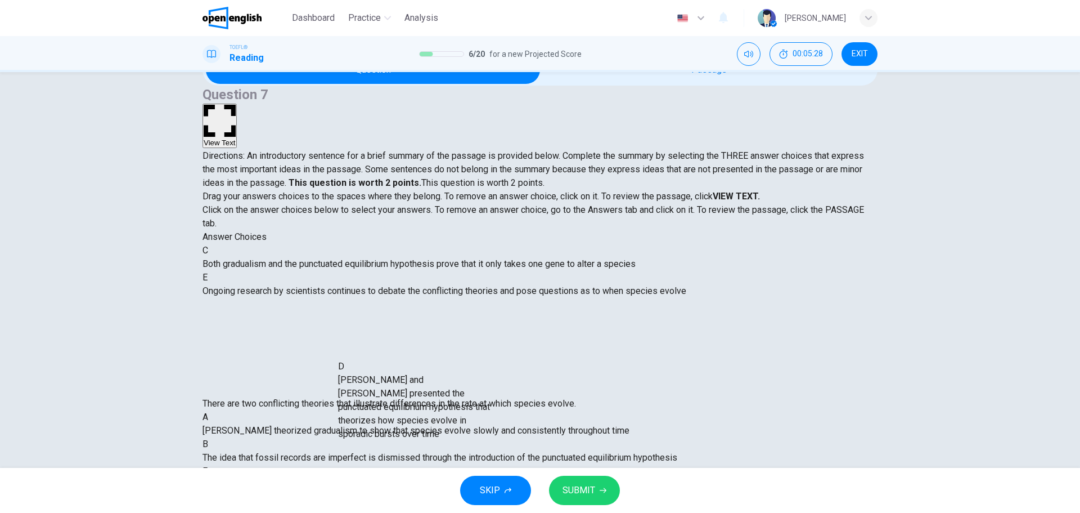
scroll to position [17, 0]
drag, startPoint x: 324, startPoint y: 396, endPoint x: 453, endPoint y: 431, distance: 134.2
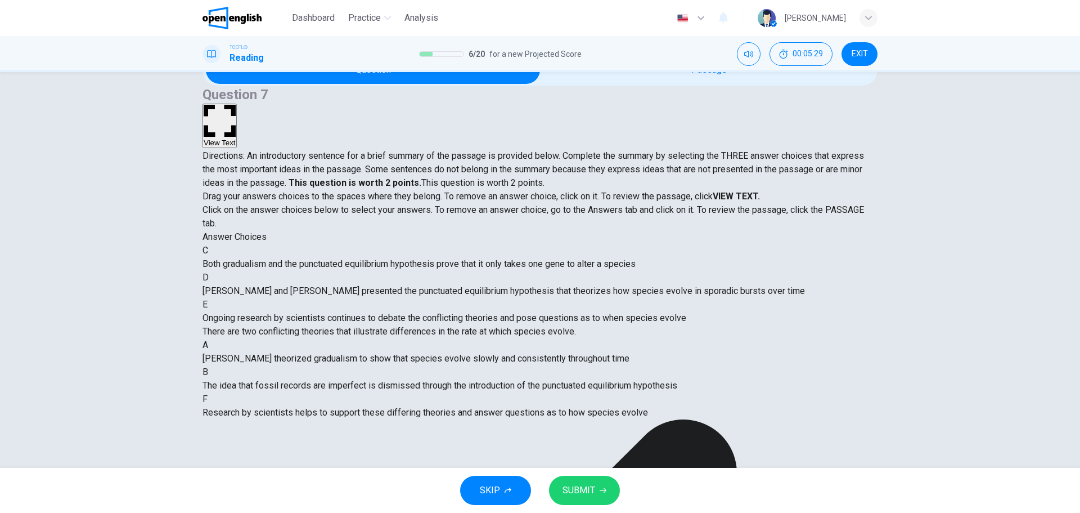
scroll to position [26, 0]
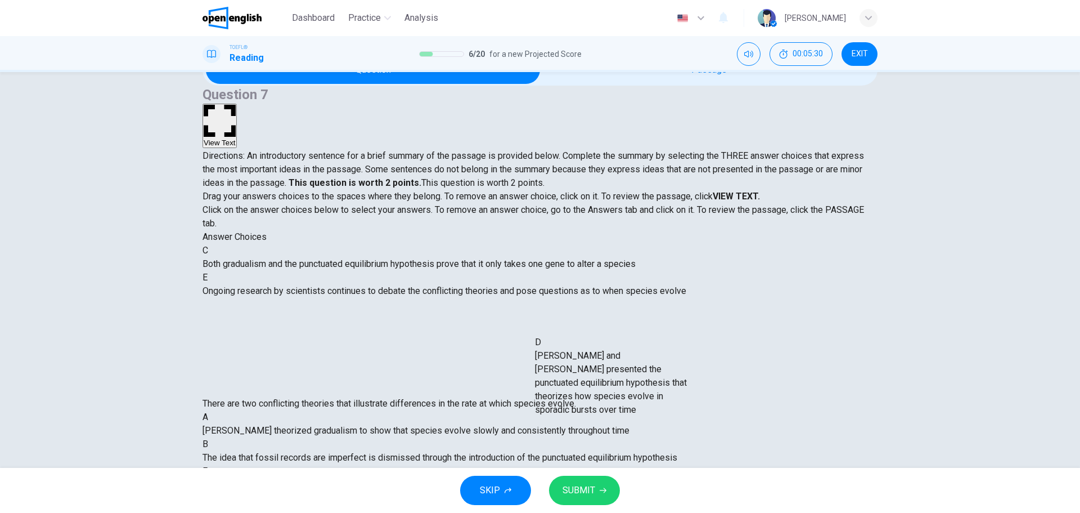
drag, startPoint x: 391, startPoint y: 356, endPoint x: 583, endPoint y: 372, distance: 192.6
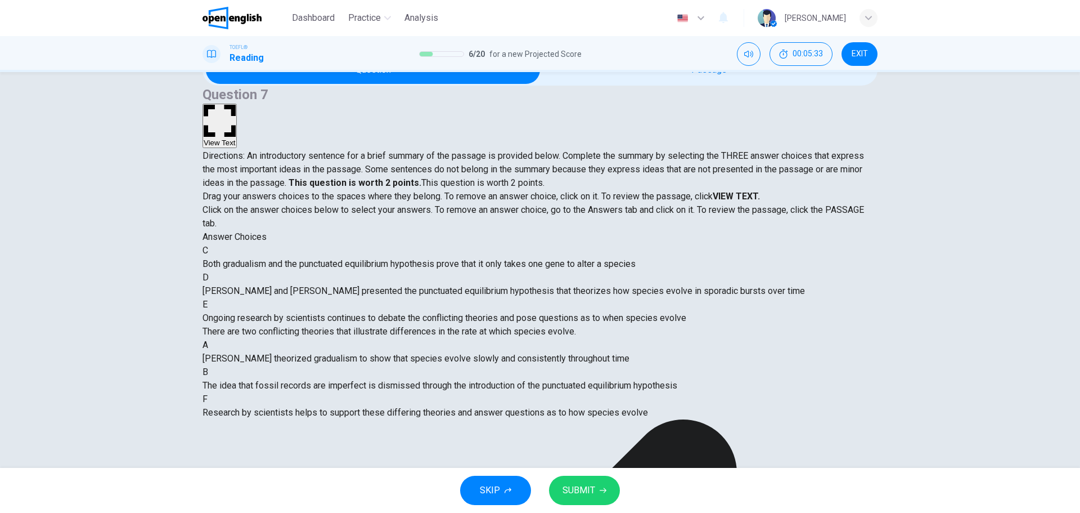
scroll to position [55, 0]
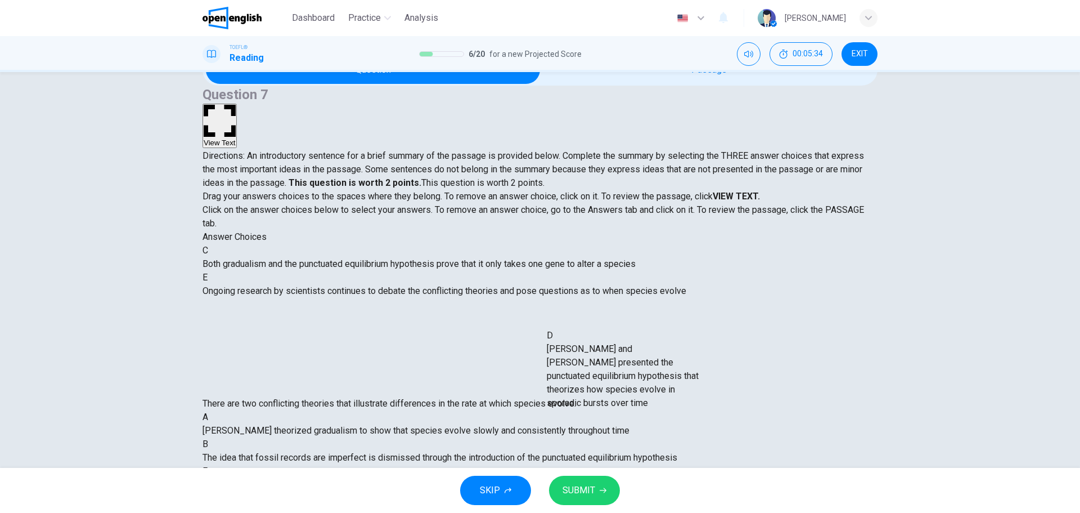
drag, startPoint x: 255, startPoint y: 315, endPoint x: 593, endPoint y: 362, distance: 340.8
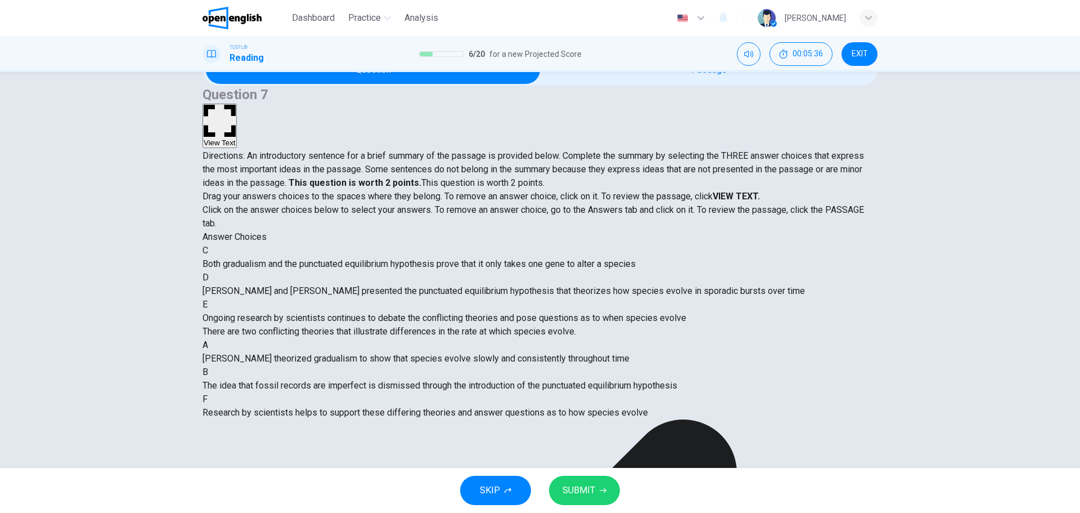
drag, startPoint x: 505, startPoint y: 188, endPoint x: 724, endPoint y: 182, distance: 219.0
click at [724, 190] on div "Drag your answers choices to the spaces where they belong. To remove an answer …" at bounding box center [540, 210] width 675 height 41
click at [237, 104] on button "View Text" at bounding box center [220, 126] width 34 height 44
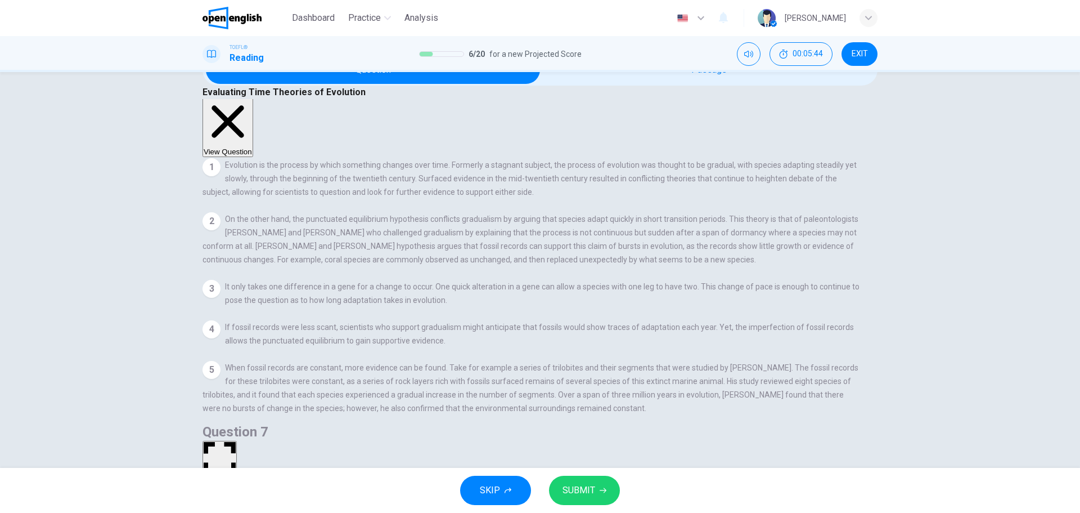
scroll to position [0, 0]
click at [253, 99] on button "View Question" at bounding box center [228, 129] width 51 height 61
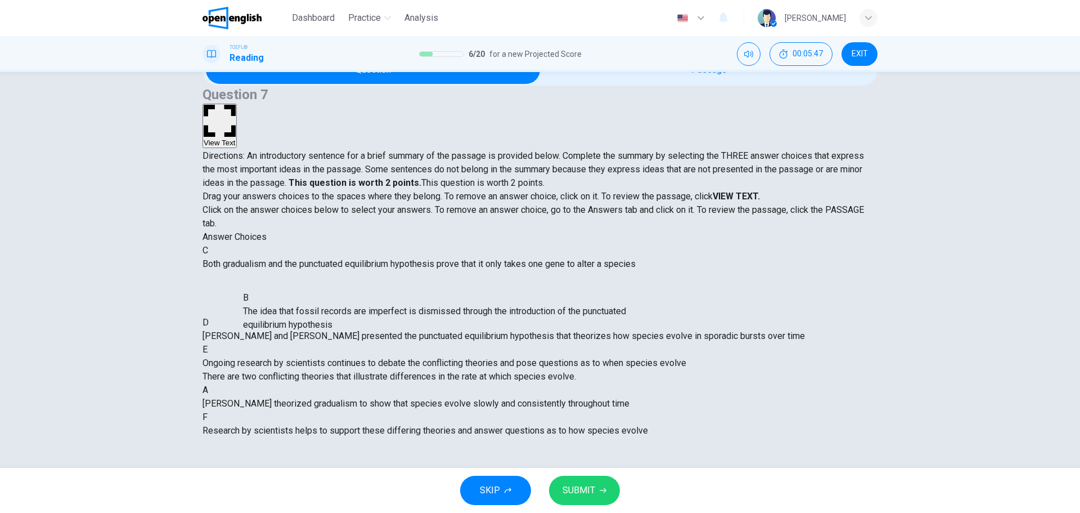
drag, startPoint x: 572, startPoint y: 326, endPoint x: 294, endPoint y: 326, distance: 278.5
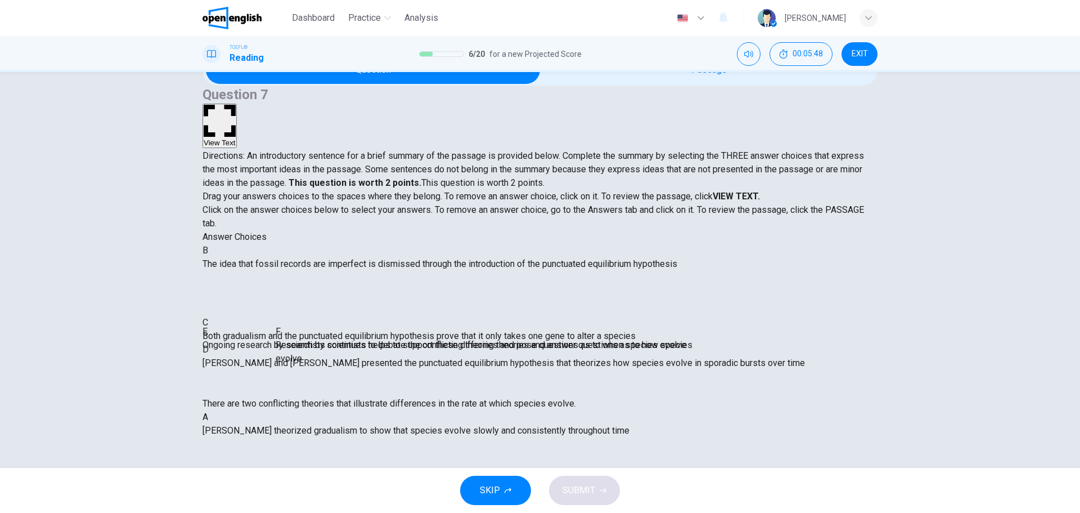
drag, startPoint x: 316, startPoint y: 347, endPoint x: 332, endPoint y: 342, distance: 16.5
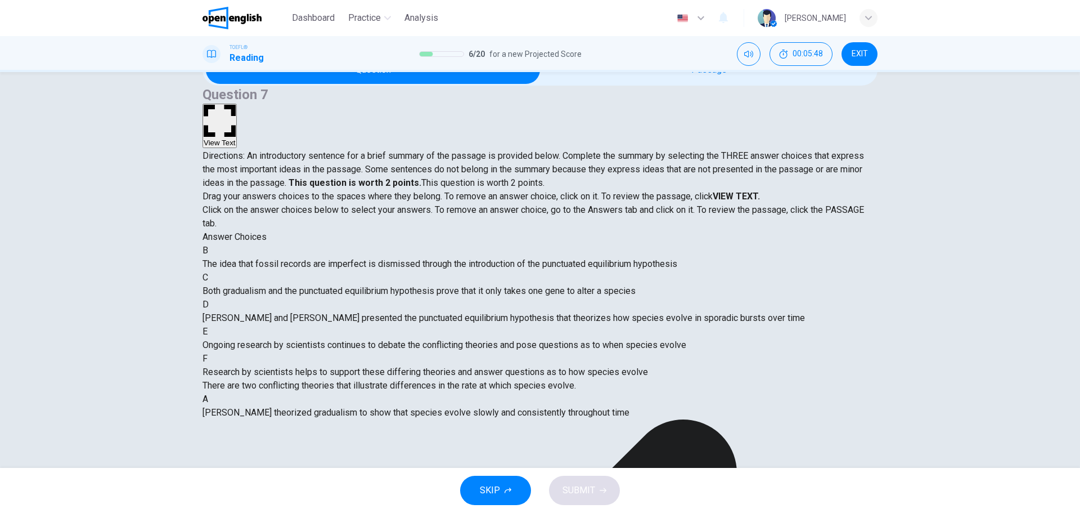
drag, startPoint x: 306, startPoint y: 301, endPoint x: 245, endPoint y: 306, distance: 60.4
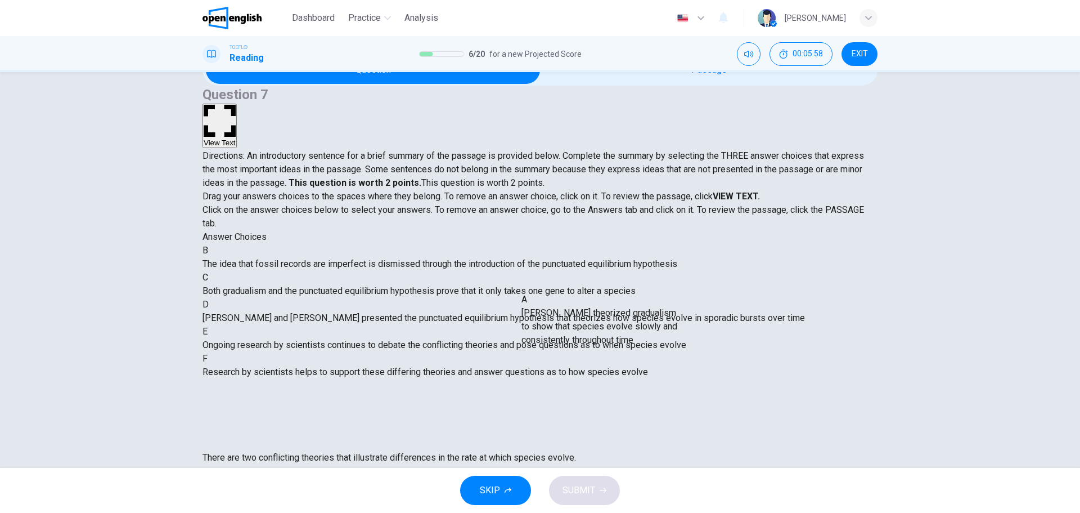
drag, startPoint x: 357, startPoint y: 286, endPoint x: 604, endPoint y: 321, distance: 249.9
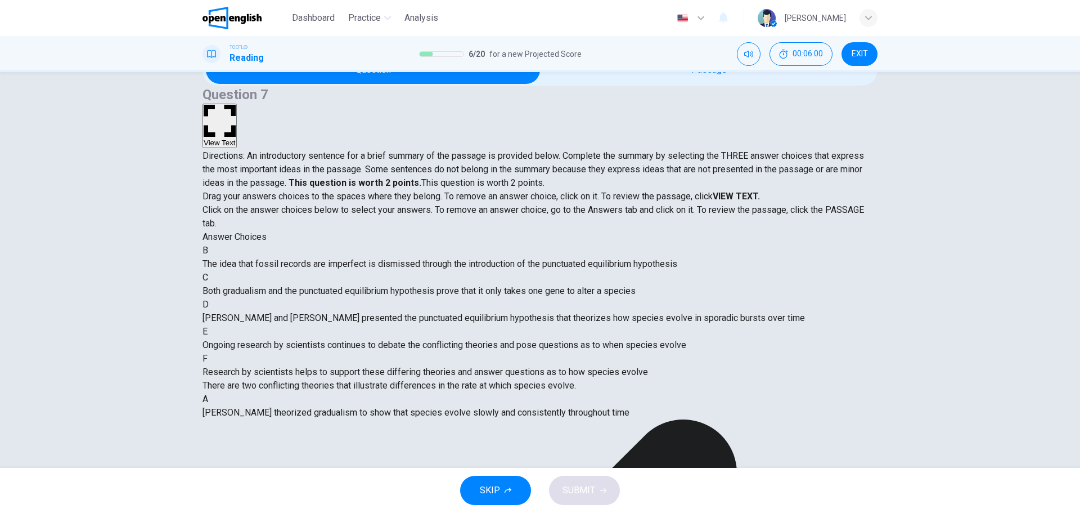
scroll to position [169, 0]
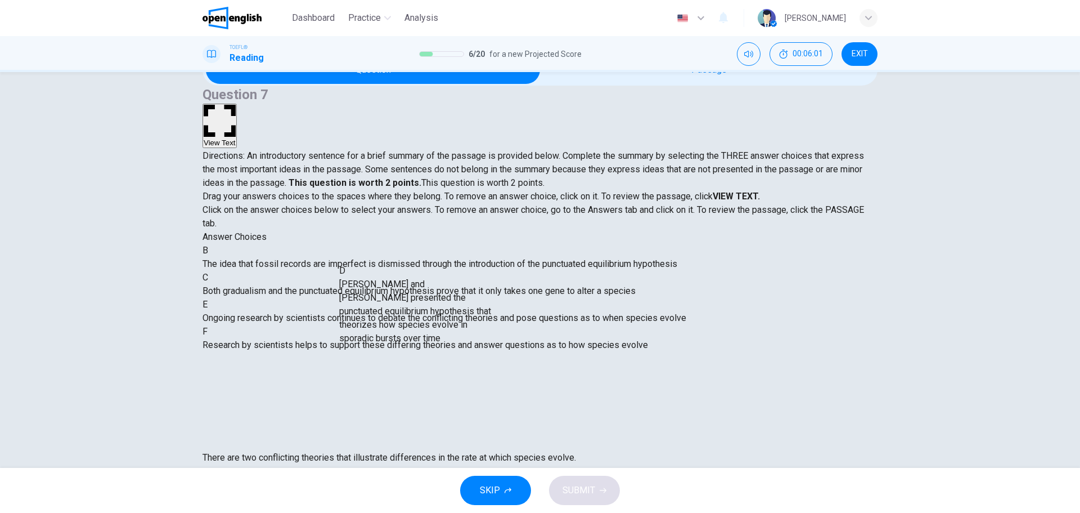
drag, startPoint x: 327, startPoint y: 340, endPoint x: 487, endPoint y: 338, distance: 159.8
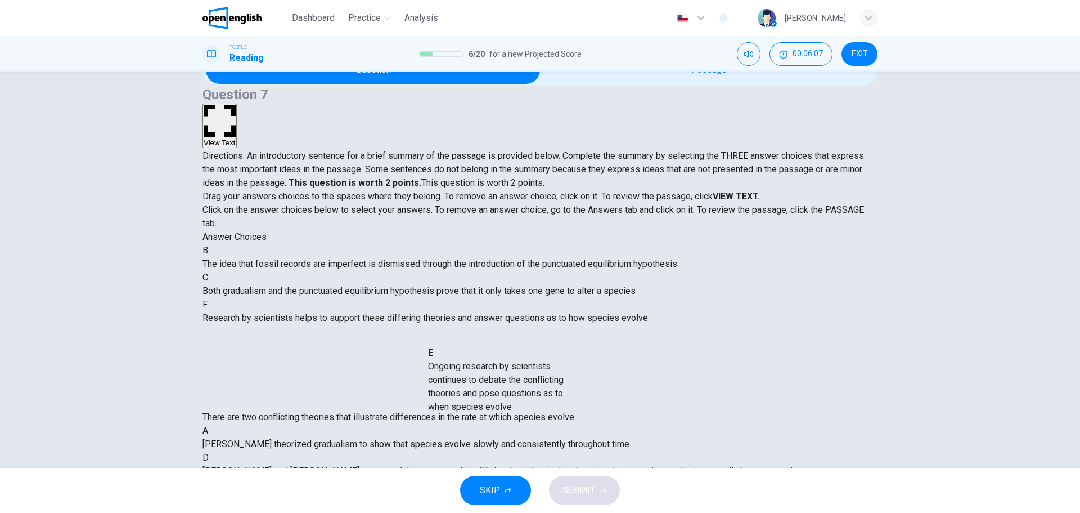
scroll to position [25, 0]
drag, startPoint x: 498, startPoint y: 406, endPoint x: 506, endPoint y: 395, distance: 14.1
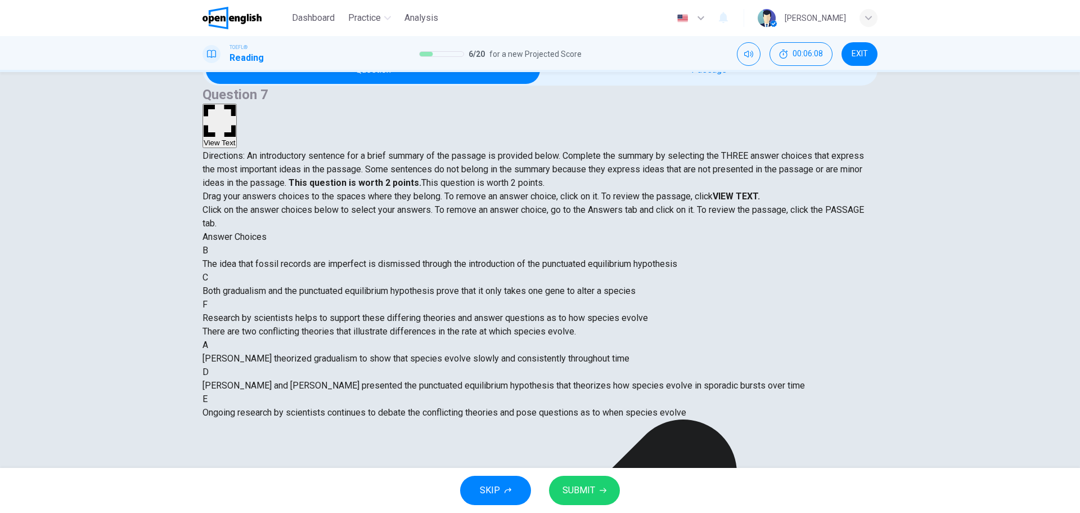
scroll to position [88, 0]
click at [600, 489] on icon "button" at bounding box center [603, 490] width 7 height 7
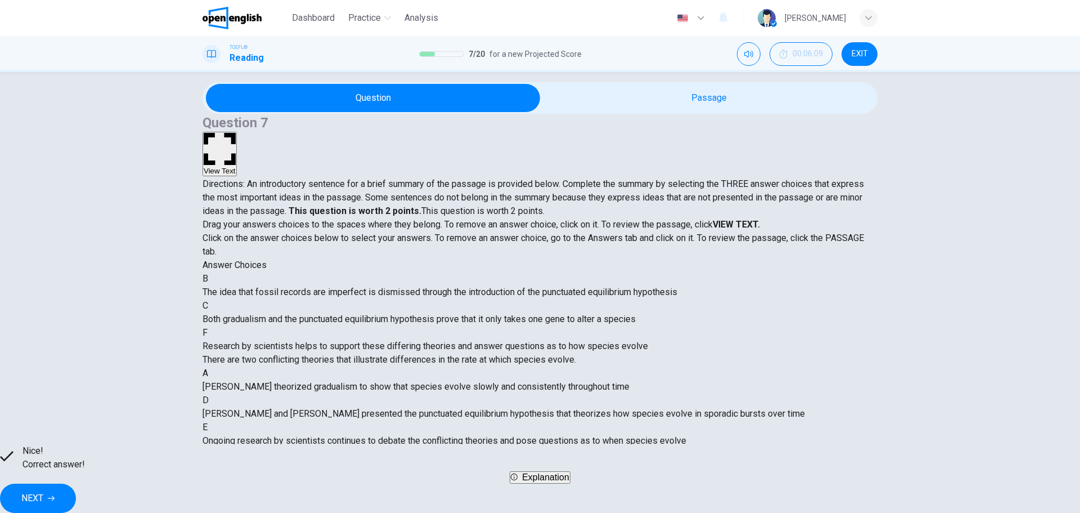
scroll to position [0, 0]
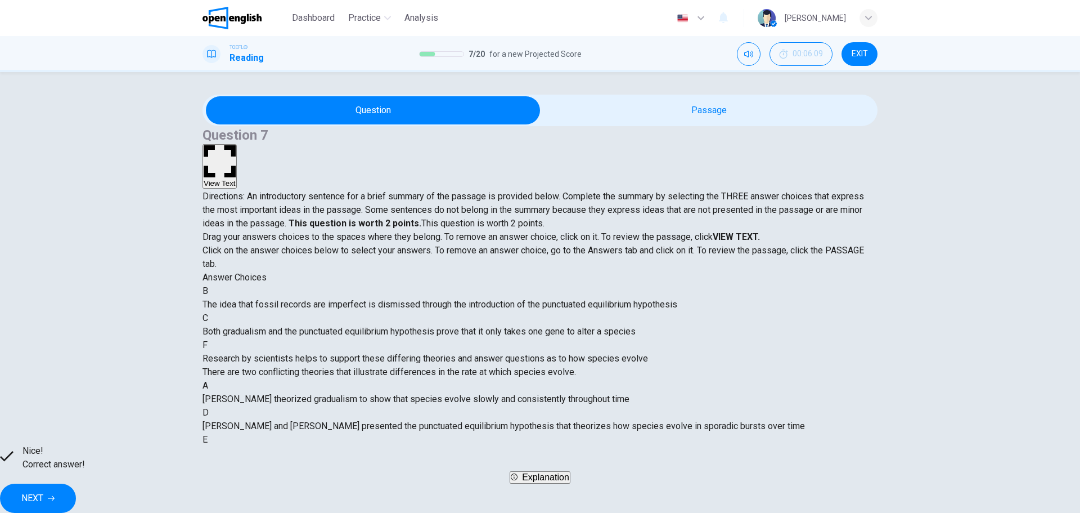
click at [43, 490] on span "NEXT" at bounding box center [32, 498] width 22 height 16
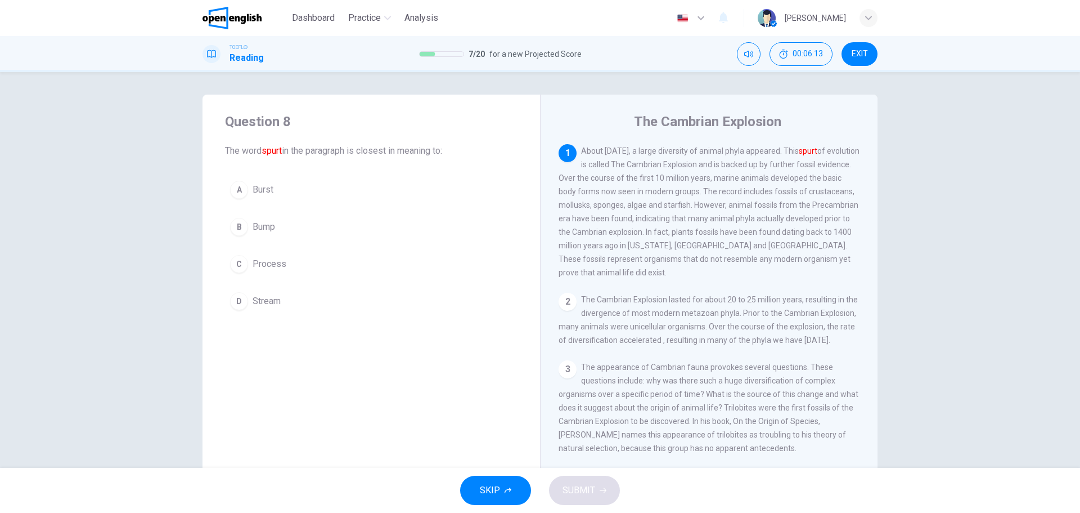
drag, startPoint x: 602, startPoint y: 150, endPoint x: 733, endPoint y: 151, distance: 130.6
click at [734, 151] on span "About 542 million years ago, a large diversity of animal phyla appeared. This s…" at bounding box center [709, 211] width 301 height 131
click at [301, 269] on button "C Process" at bounding box center [371, 264] width 293 height 28
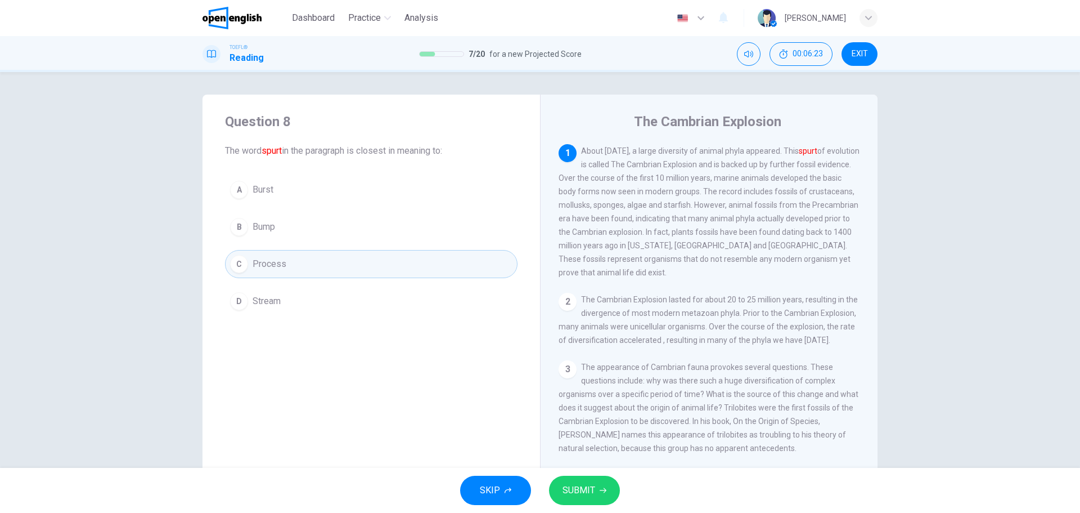
click at [584, 494] on span "SUBMIT" at bounding box center [579, 490] width 33 height 16
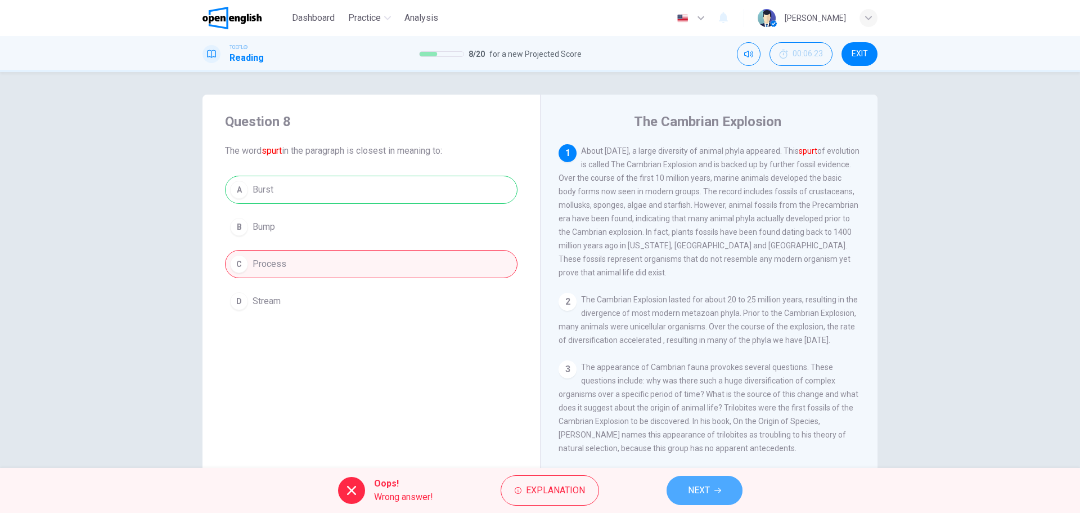
click at [703, 483] on span "NEXT" at bounding box center [699, 490] width 22 height 16
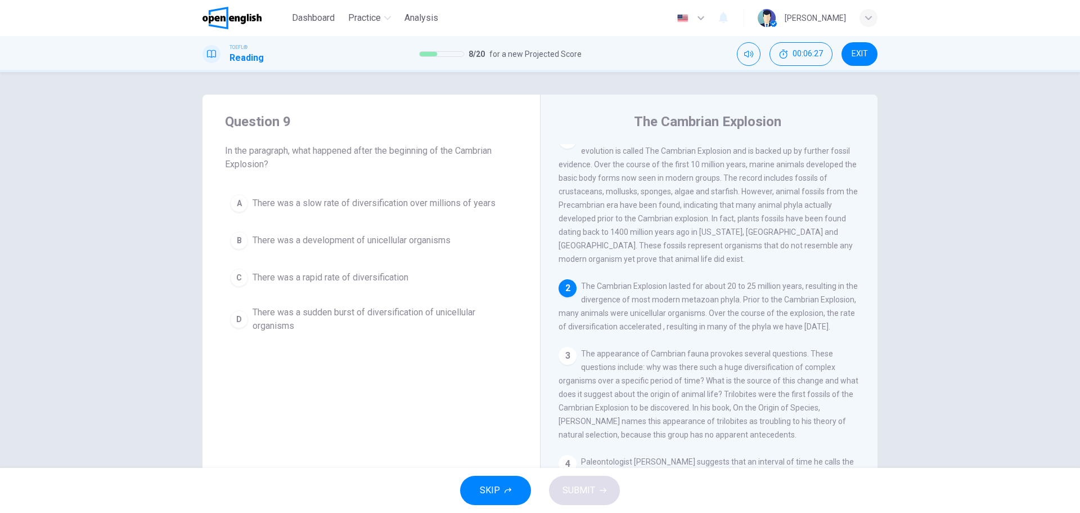
drag, startPoint x: 316, startPoint y: 153, endPoint x: 452, endPoint y: 156, distance: 136.8
click at [439, 149] on span "In the paragraph, what happened after the beginning of the Cambrian Explosion?" at bounding box center [371, 157] width 293 height 27
drag, startPoint x: 614, startPoint y: 290, endPoint x: 678, endPoint y: 286, distance: 63.7
click at [678, 286] on div "2 The Cambrian Explosion lasted for about 20 to 25 million years, resulting in …" at bounding box center [710, 306] width 302 height 54
click at [383, 245] on span "There was a development of unicellular organisms" at bounding box center [352, 241] width 198 height 14
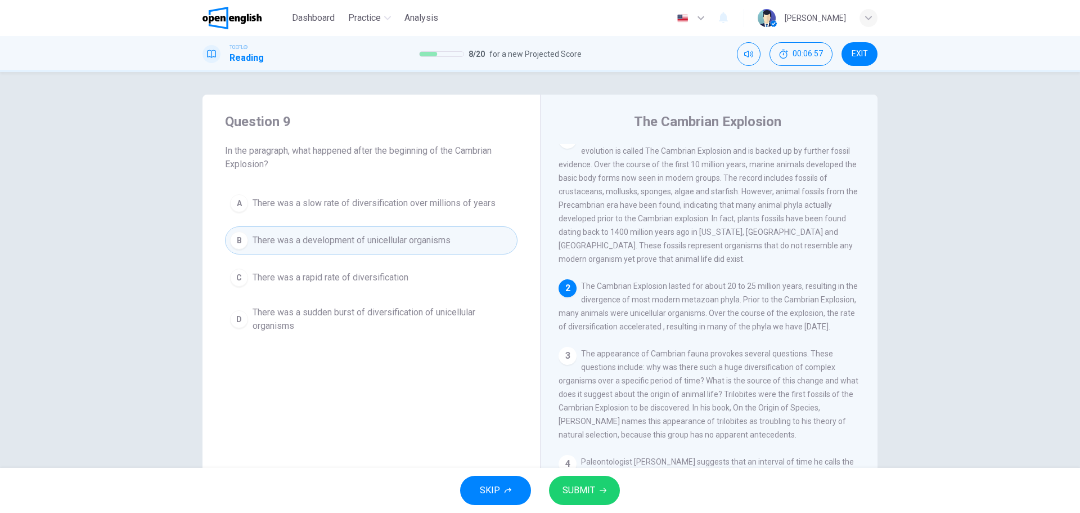
click at [560, 476] on button "SUBMIT" at bounding box center [584, 489] width 71 height 29
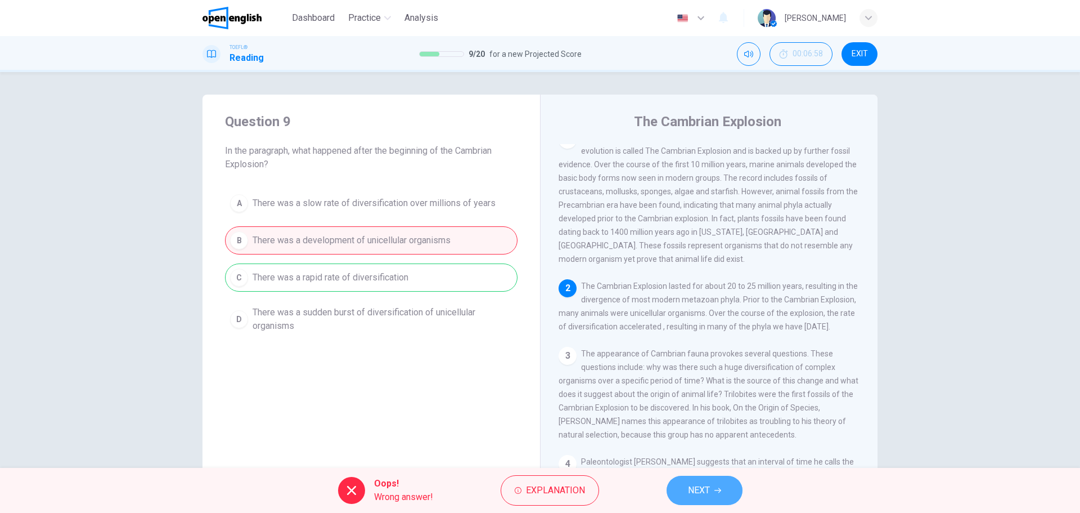
click at [707, 478] on button "NEXT" at bounding box center [705, 489] width 76 height 29
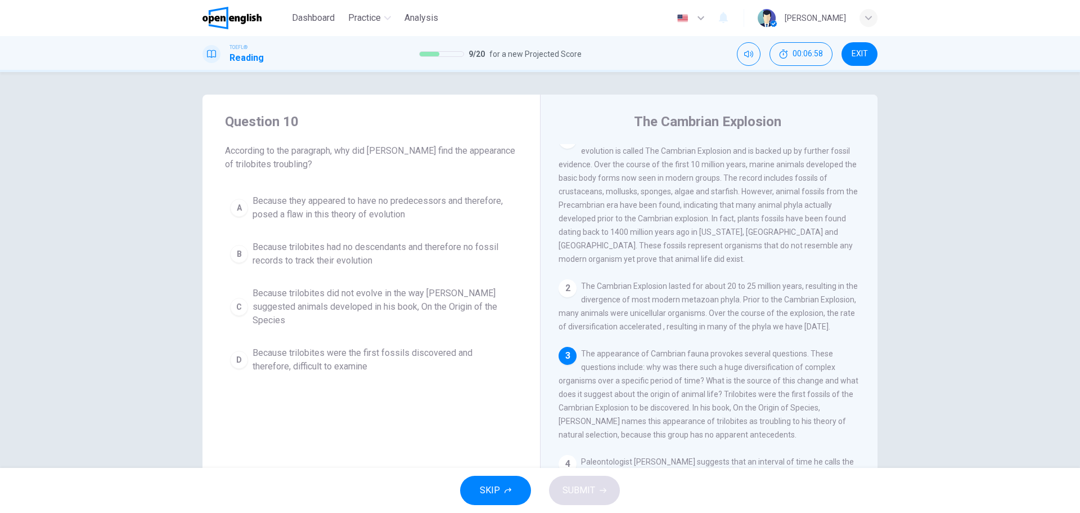
scroll to position [125, 0]
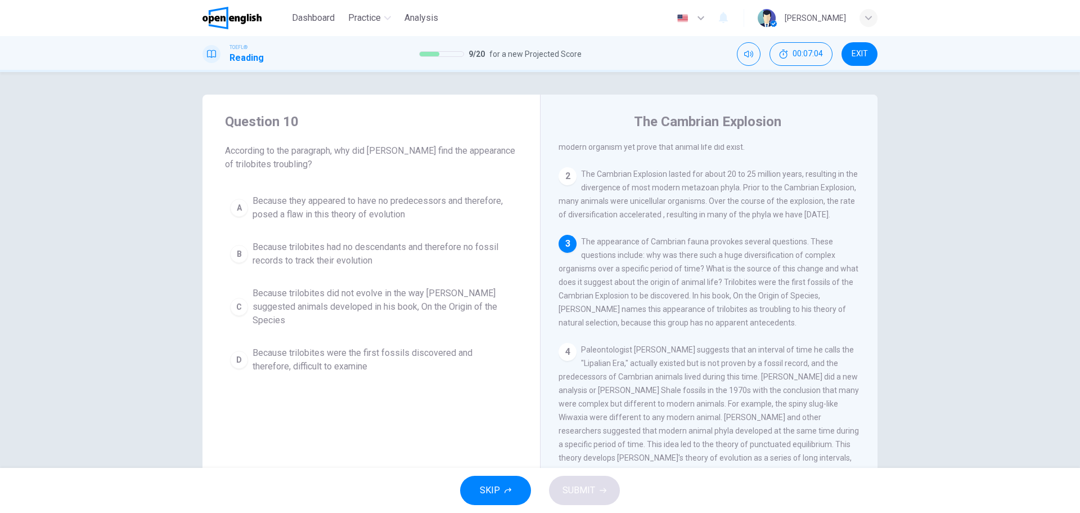
drag, startPoint x: 236, startPoint y: 155, endPoint x: 421, endPoint y: 151, distance: 185.7
click at [418, 151] on span "According to the paragraph, why did Charles Darwin find the appearance of trilo…" at bounding box center [371, 157] width 293 height 27
drag, startPoint x: 655, startPoint y: 347, endPoint x: 744, endPoint y: 351, distance: 89.0
click at [760, 327] on span "The appearance of Cambrian fauna provokes several questions. These questions in…" at bounding box center [709, 282] width 300 height 90
click at [387, 253] on span "Because trilobites had no descendants and therefore no fossil records to track …" at bounding box center [383, 253] width 260 height 27
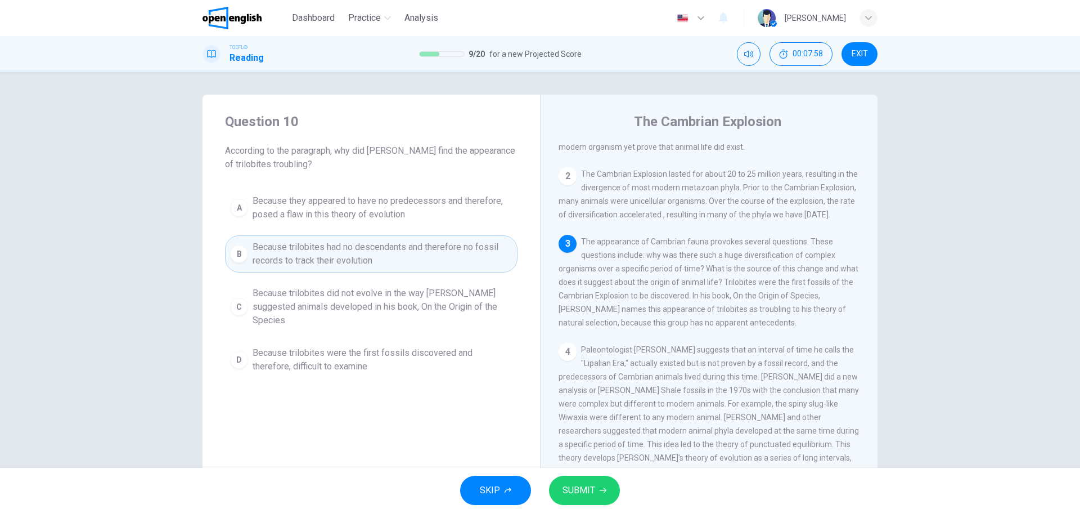
click at [571, 495] on span "SUBMIT" at bounding box center [579, 490] width 33 height 16
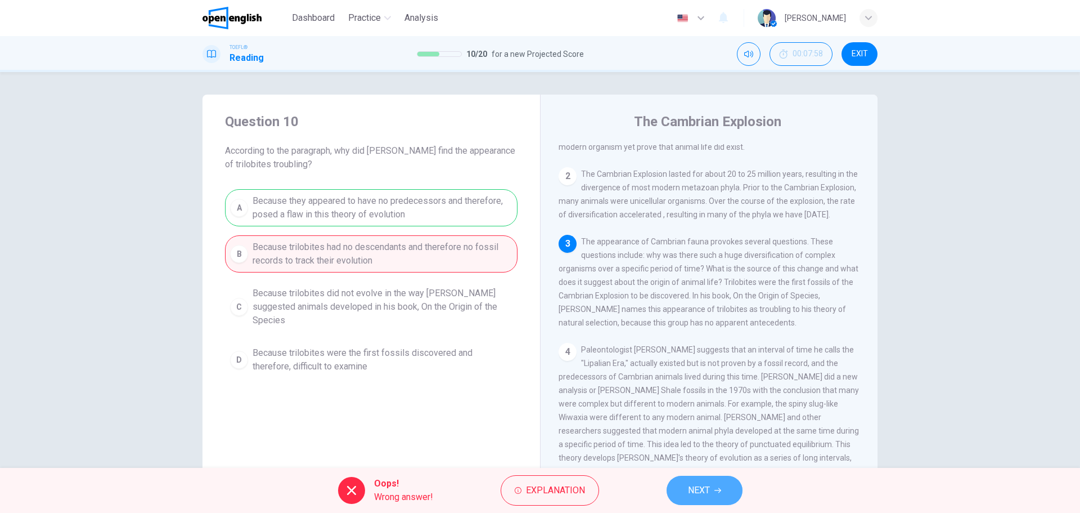
click at [693, 487] on span "NEXT" at bounding box center [699, 490] width 22 height 16
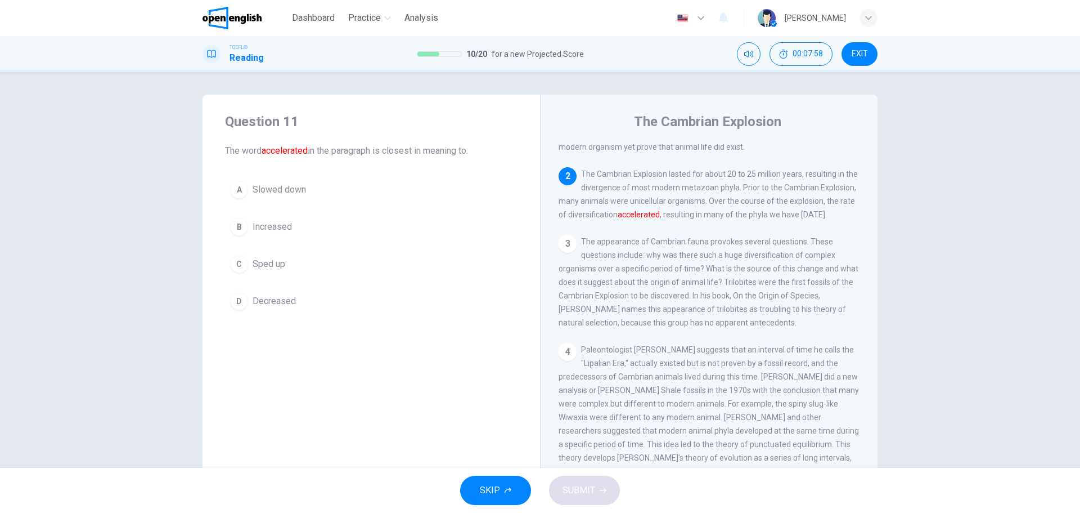
scroll to position [154, 0]
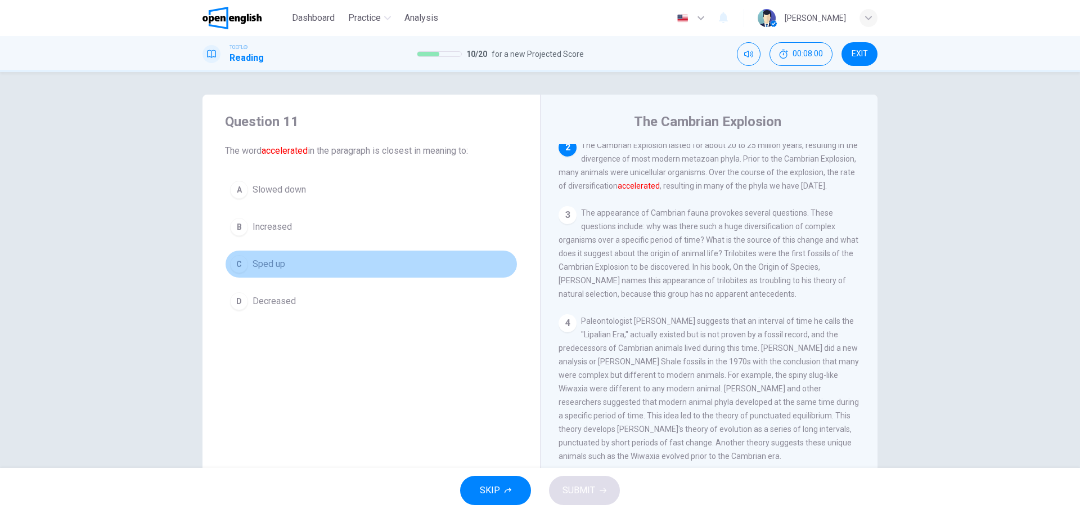
click at [318, 276] on button "C Sped up" at bounding box center [371, 264] width 293 height 28
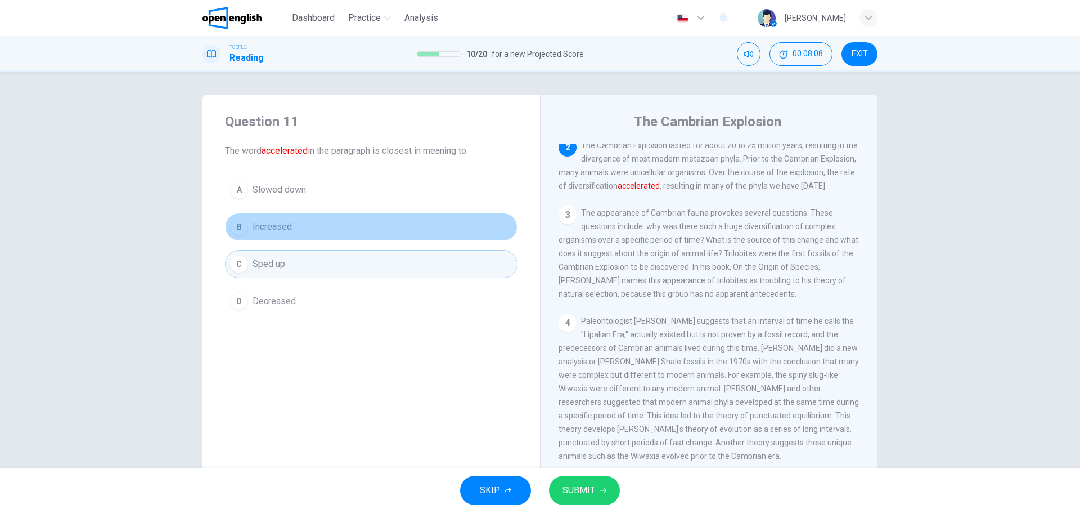
click at [379, 225] on button "B Increased" at bounding box center [371, 227] width 293 height 28
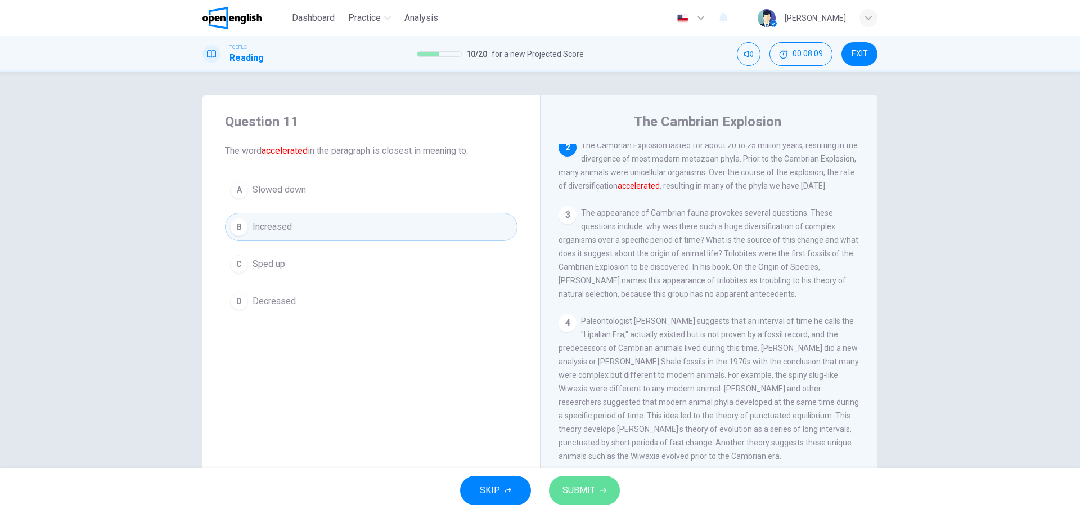
click at [595, 491] on button "SUBMIT" at bounding box center [584, 489] width 71 height 29
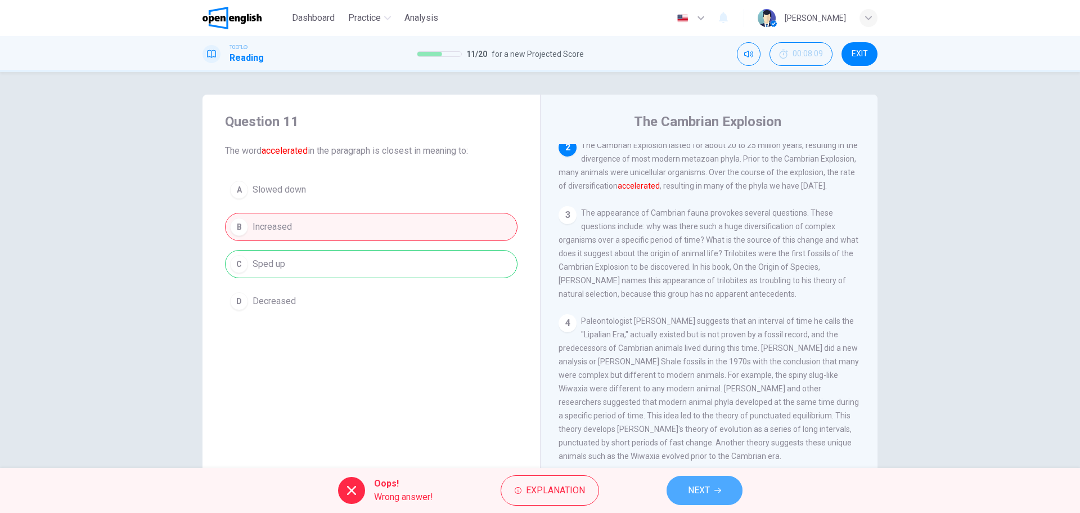
click at [718, 491] on icon "button" at bounding box center [718, 490] width 7 height 7
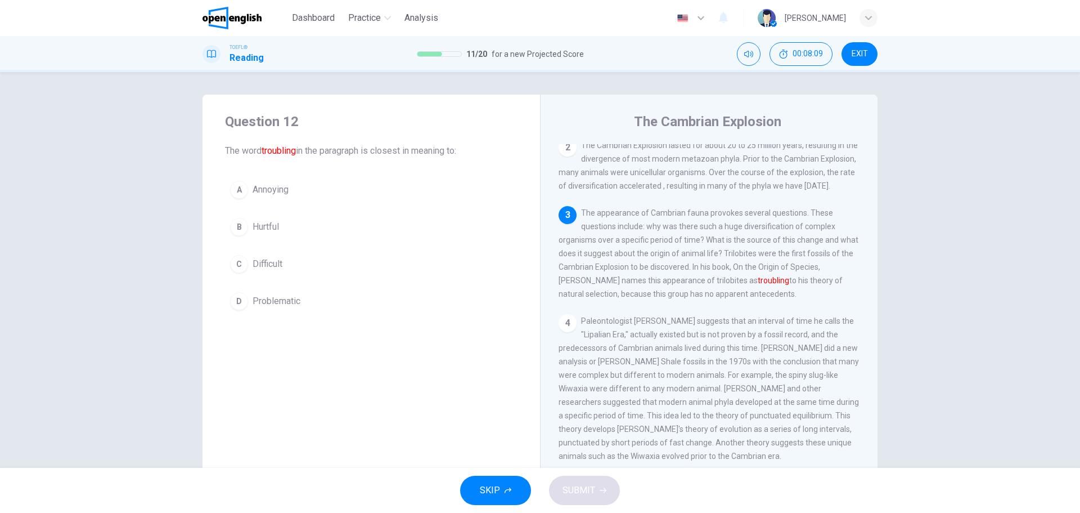
scroll to position [238, 0]
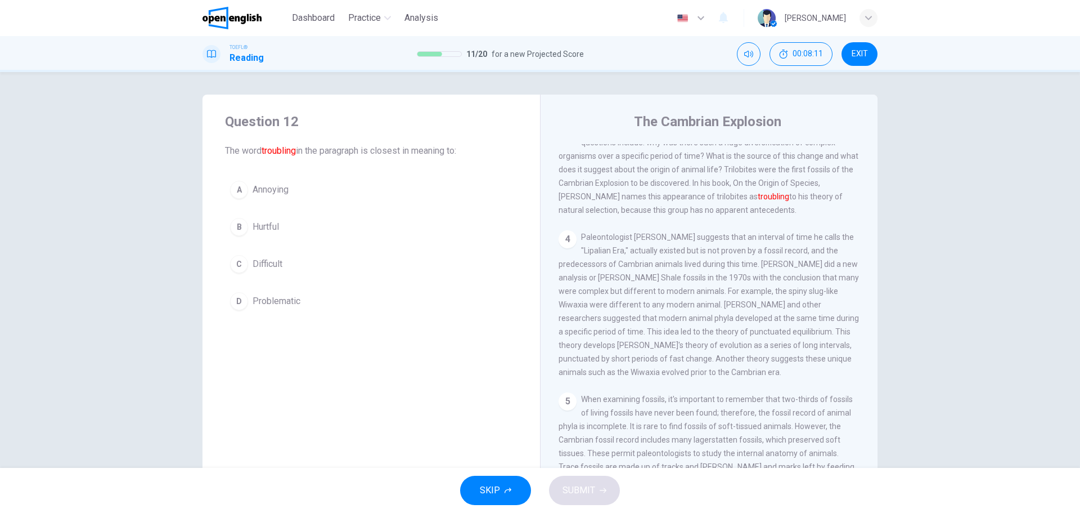
click at [246, 18] on img at bounding box center [232, 18] width 59 height 23
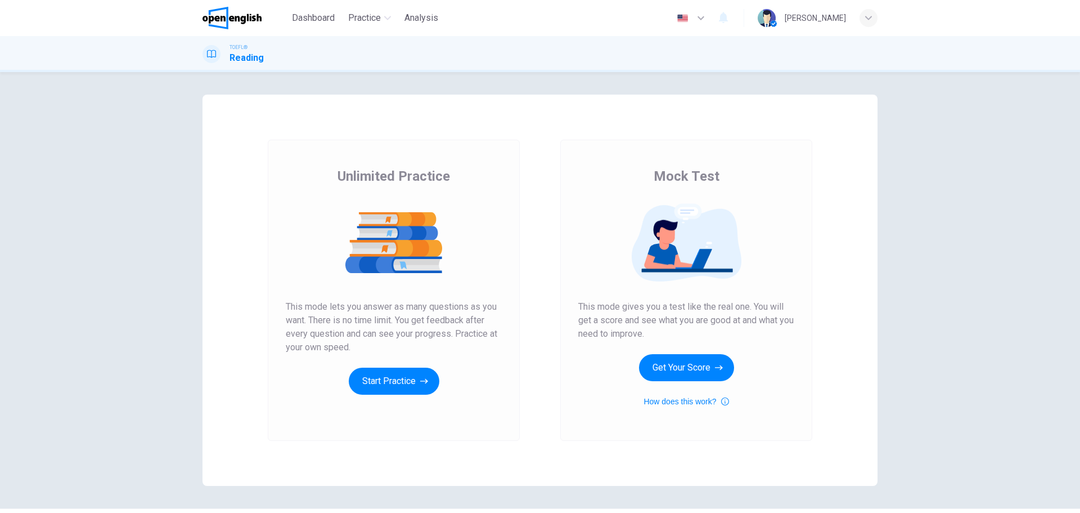
click at [415, 396] on div "Unlimited Practice This mode lets you answer as many questions as you want. The…" at bounding box center [394, 290] width 252 height 301
click at [396, 363] on div "Unlimited Practice This mode lets you answer as many questions as you want. The…" at bounding box center [394, 280] width 216 height 227
click at [391, 384] on button "Start Practice" at bounding box center [394, 380] width 91 height 27
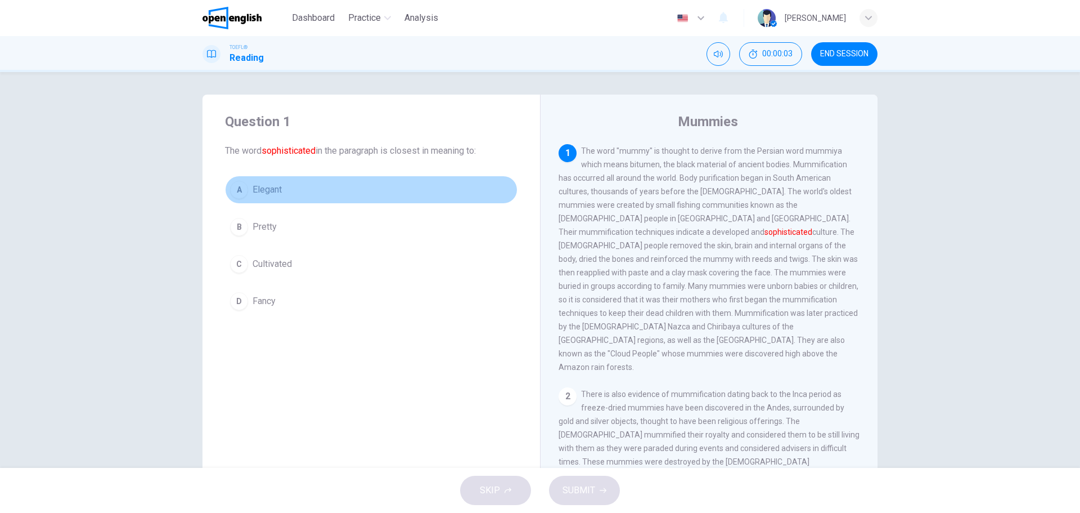
click at [284, 181] on button "A Elegant" at bounding box center [371, 190] width 293 height 28
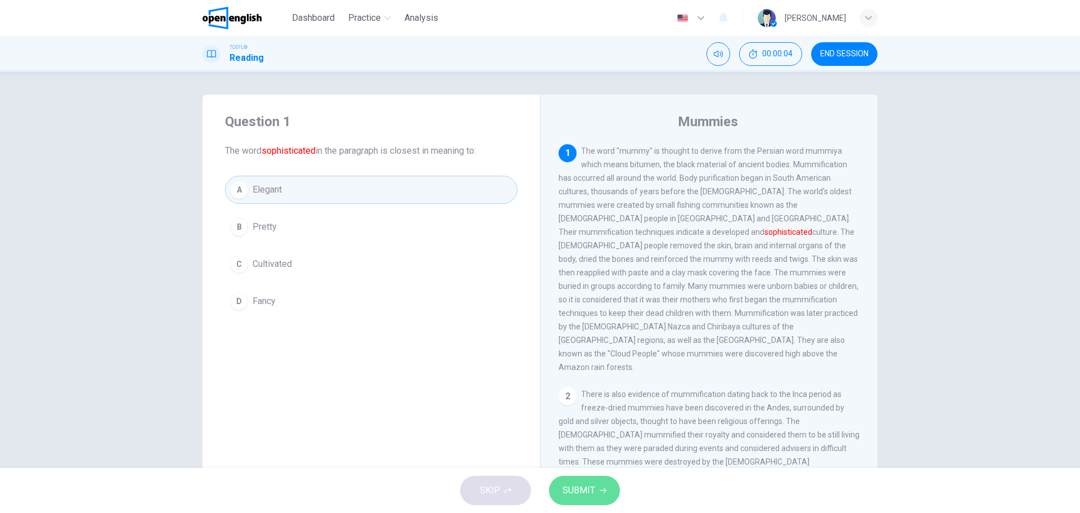
click at [604, 501] on button "SUBMIT" at bounding box center [584, 489] width 71 height 29
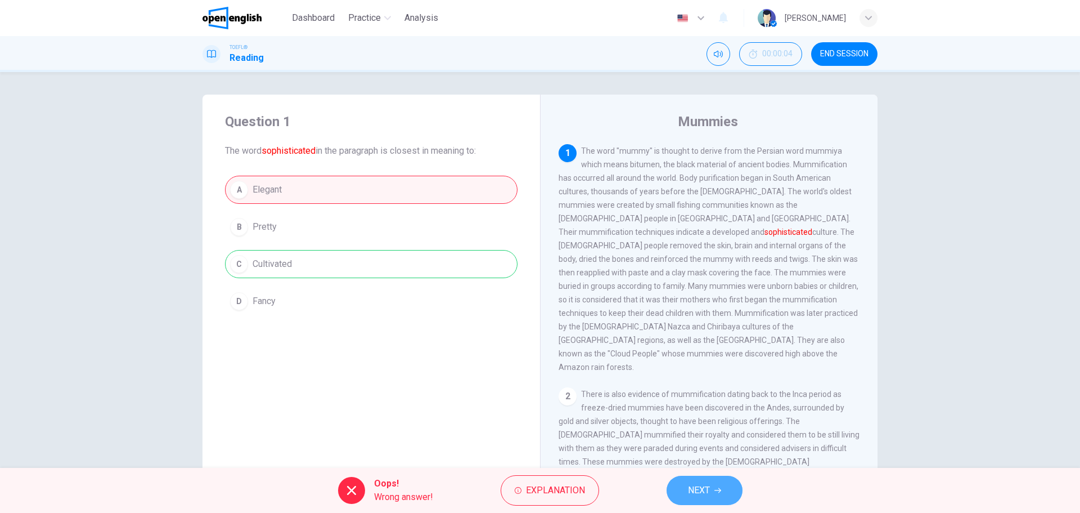
click at [695, 489] on span "NEXT" at bounding box center [699, 490] width 22 height 16
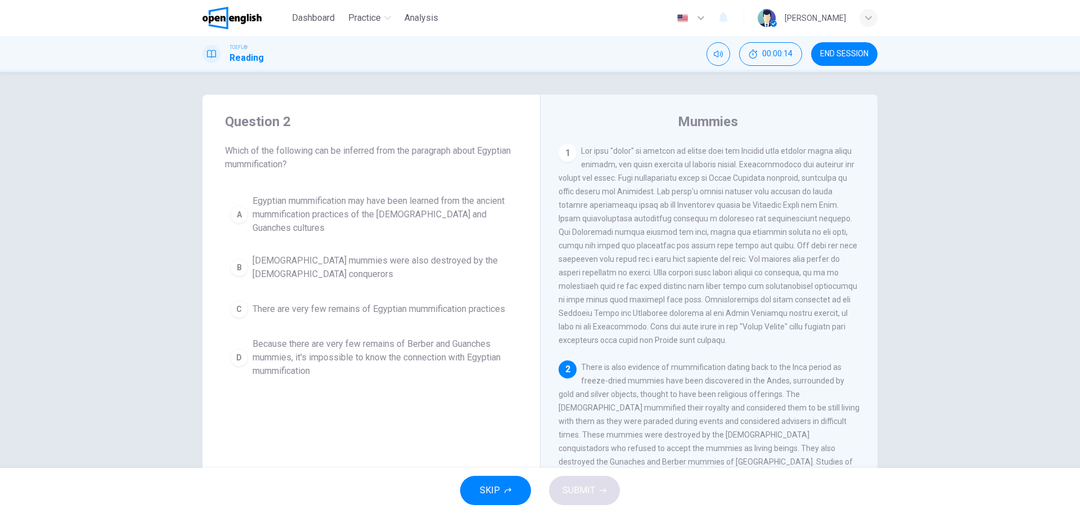
drag, startPoint x: 234, startPoint y: 26, endPoint x: 576, endPoint y: 64, distance: 344.2
click at [234, 25] on img at bounding box center [232, 18] width 59 height 23
